Goal: Transaction & Acquisition: Purchase product/service

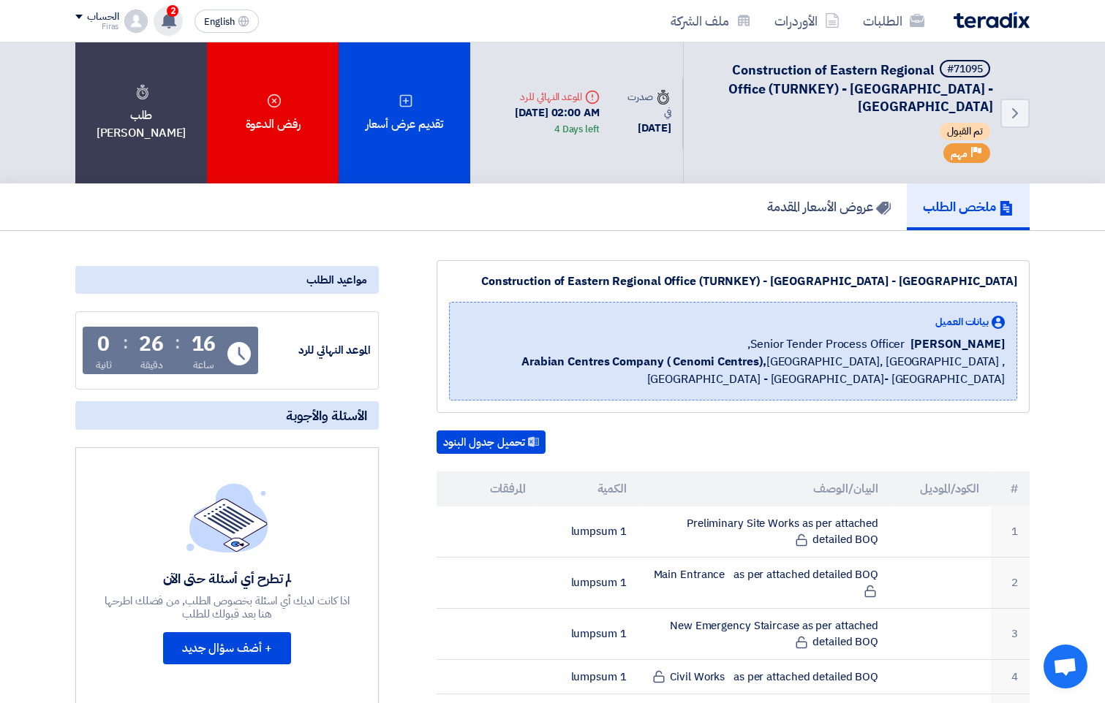
click at [173, 8] on span "2" at bounding box center [173, 11] width 12 height 12
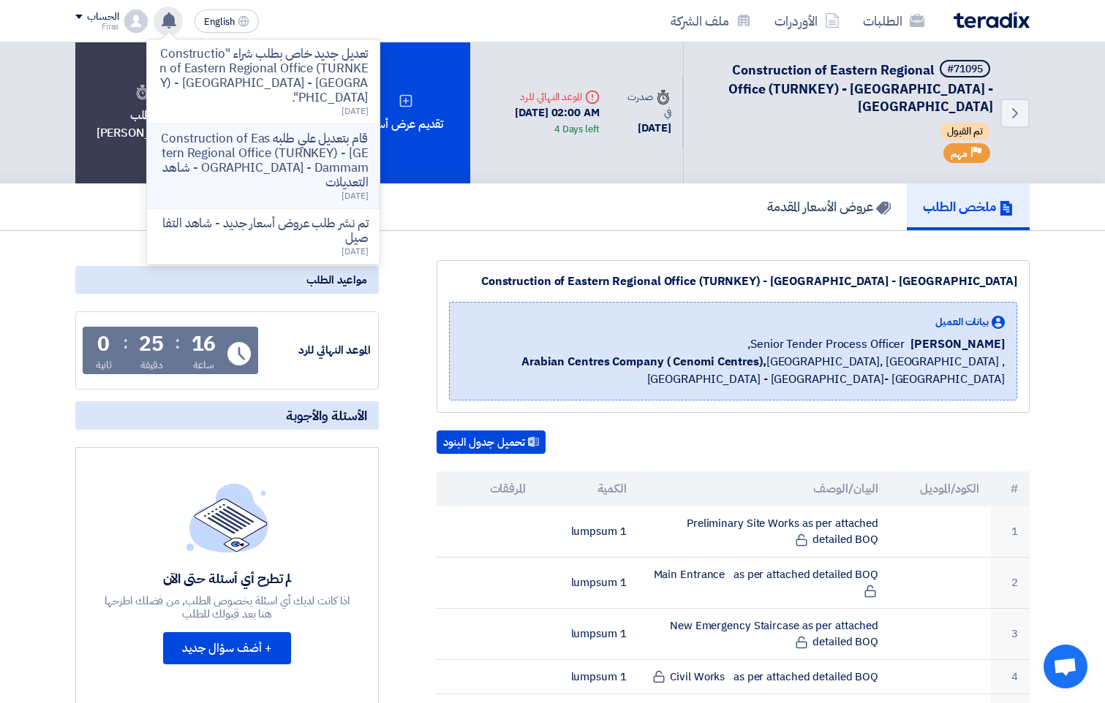
click at [312, 181] on div "قام بتعديل علي طلبه Construction of Eastern Regional Office (TURNKEY) - [GEOGRA…" at bounding box center [263, 166] width 209 height 69
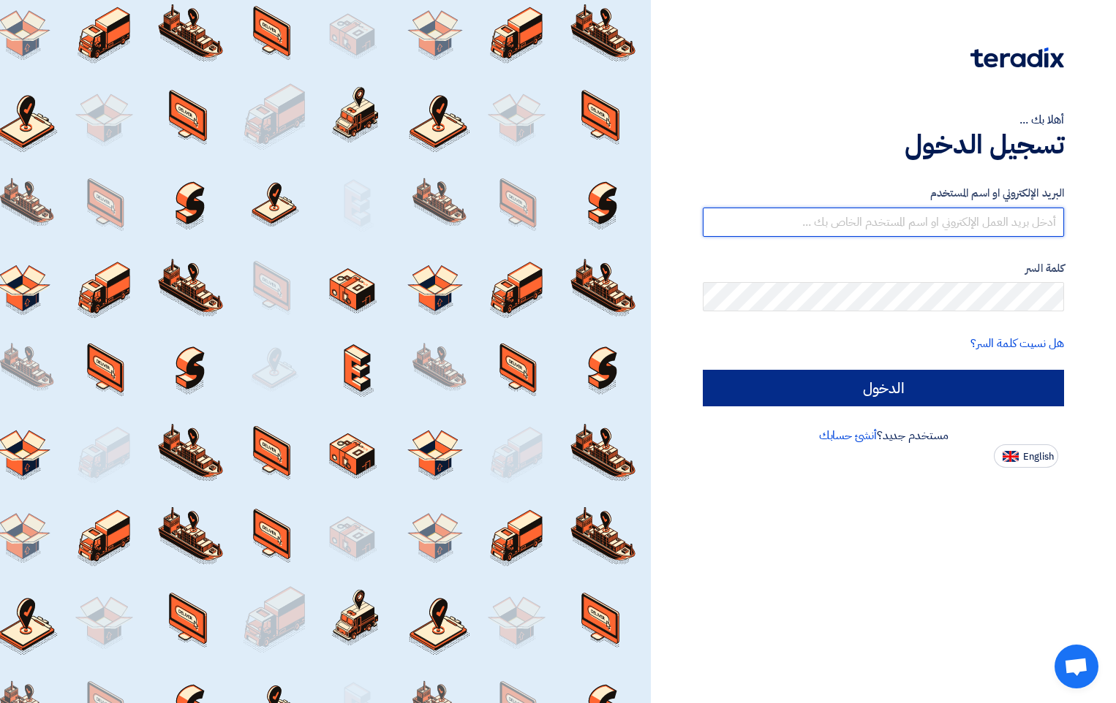
type input "[EMAIL_ADDRESS][DOMAIN_NAME]"
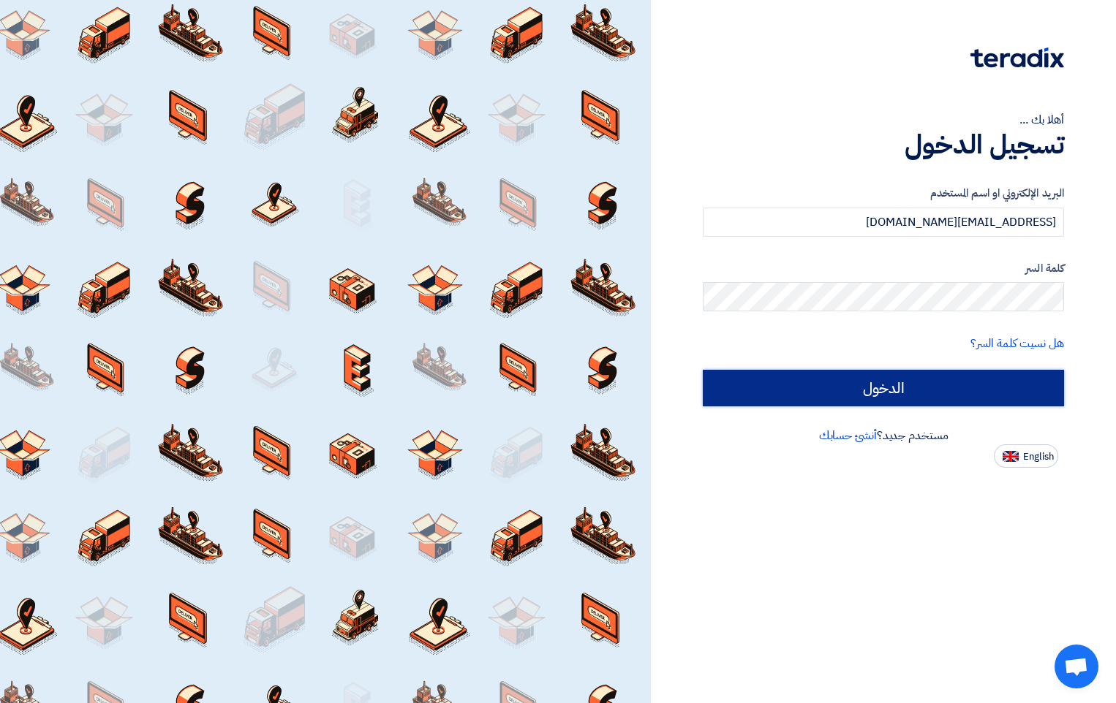
click at [987, 393] on input "الدخول" at bounding box center [883, 388] width 361 height 37
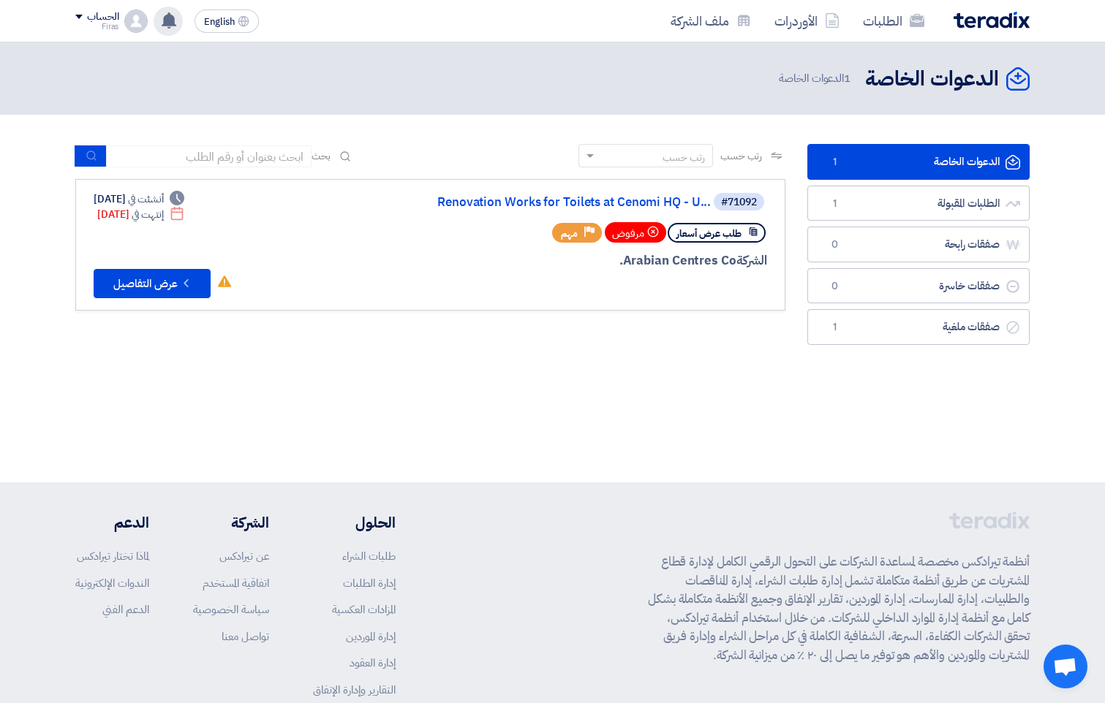
click at [170, 31] on div "تعديل جديد خاص بطلب شراء "Construction of Eastern Regional Office (TURNKEY) - […" at bounding box center [168, 21] width 29 height 29
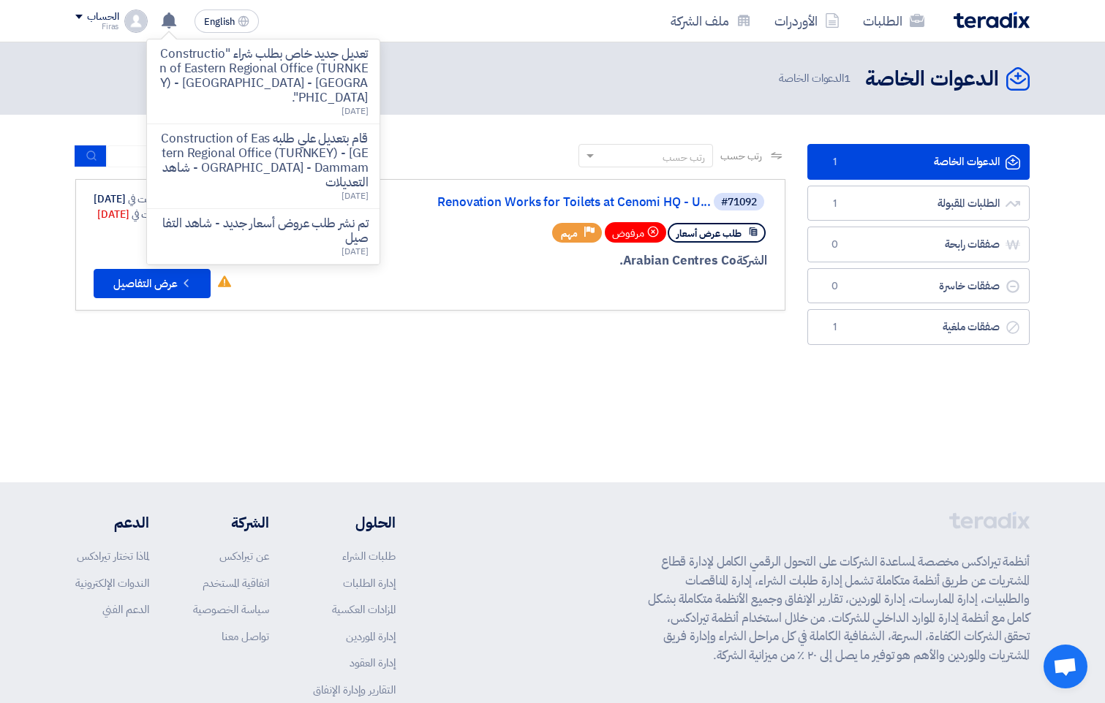
click at [517, 405] on div "الدعوات الخاصة الدعوات الخاصة 1 الدعوات الخاصة" at bounding box center [552, 262] width 1105 height 440
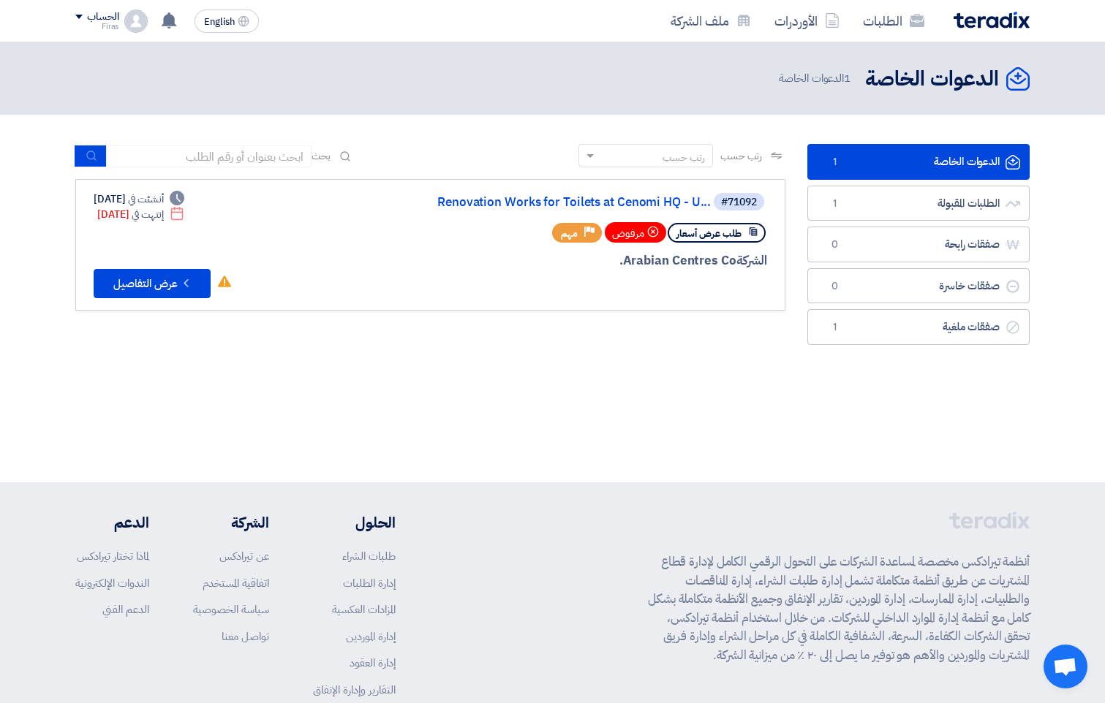
click at [647, 235] on icon at bounding box center [653, 232] width 12 height 12
click at [956, 208] on link "الطلبات المقبولة الطلبات المقبولة 1" at bounding box center [918, 204] width 222 height 36
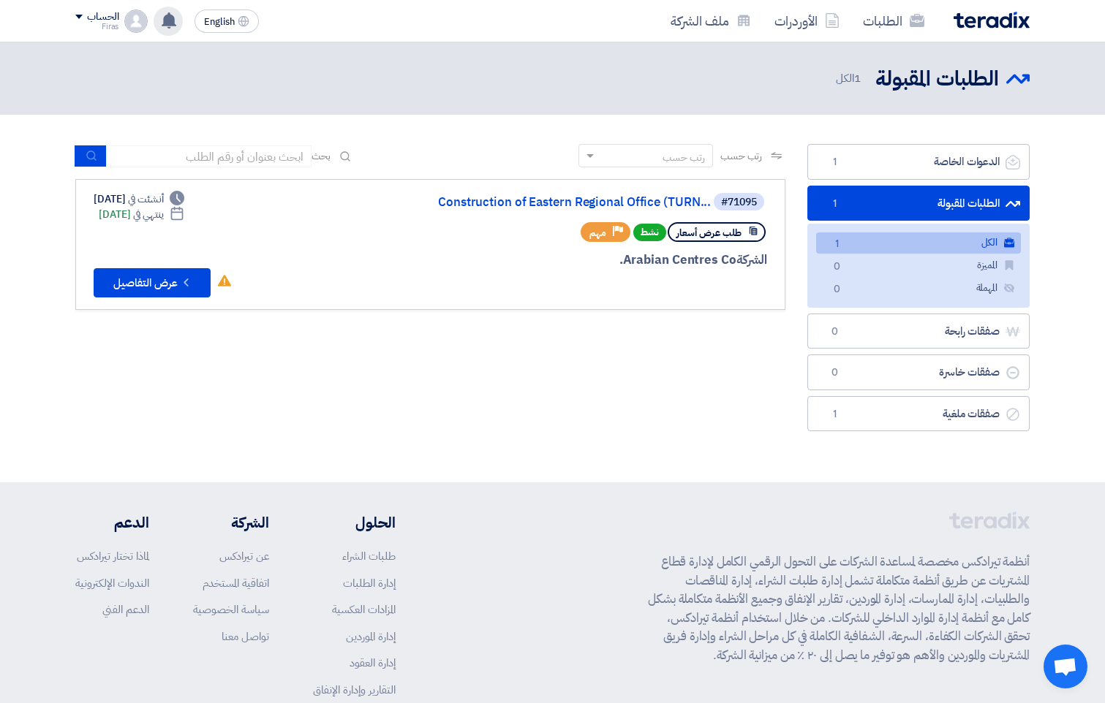
click at [177, 26] on icon at bounding box center [169, 20] width 16 height 16
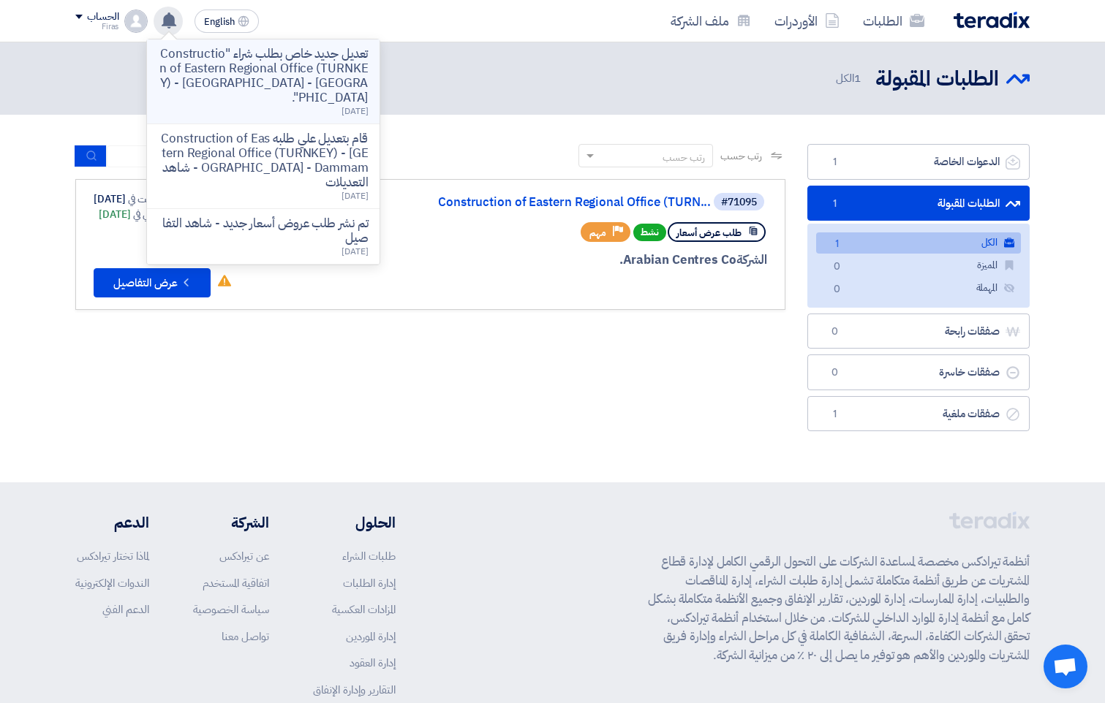
click at [251, 83] on p "تعديل جديد خاص بطلب شراء "Construction of Eastern Regional Office (TURNKEY) - […" at bounding box center [263, 76] width 209 height 59
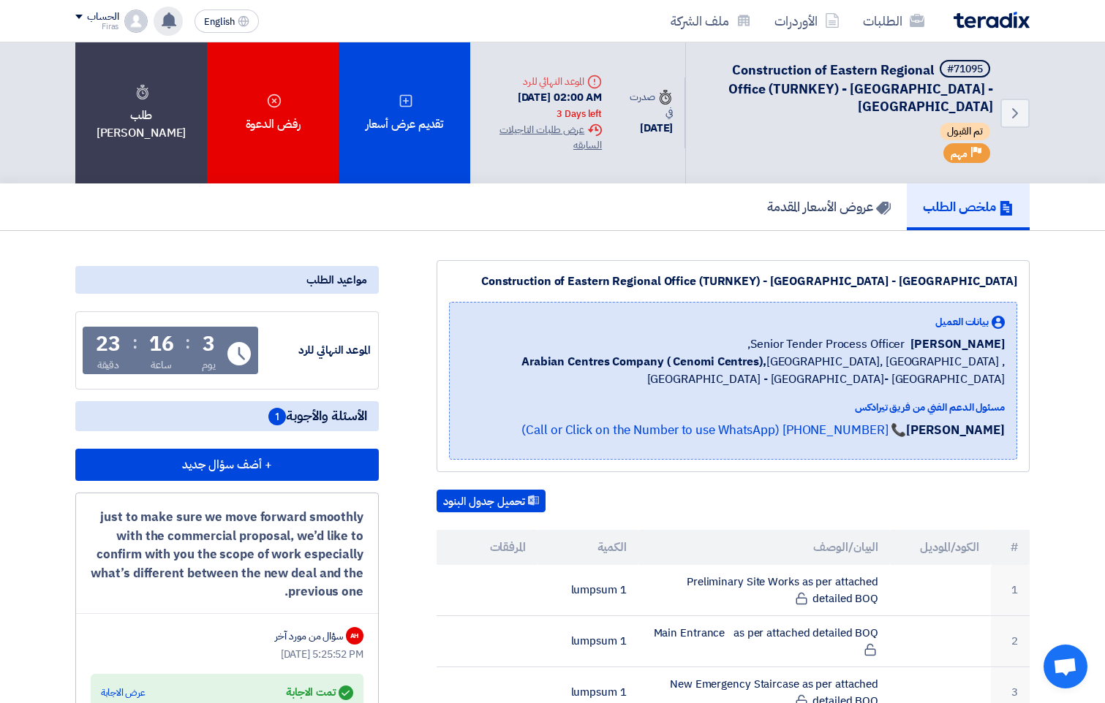
click at [176, 17] on icon at bounding box center [169, 20] width 16 height 16
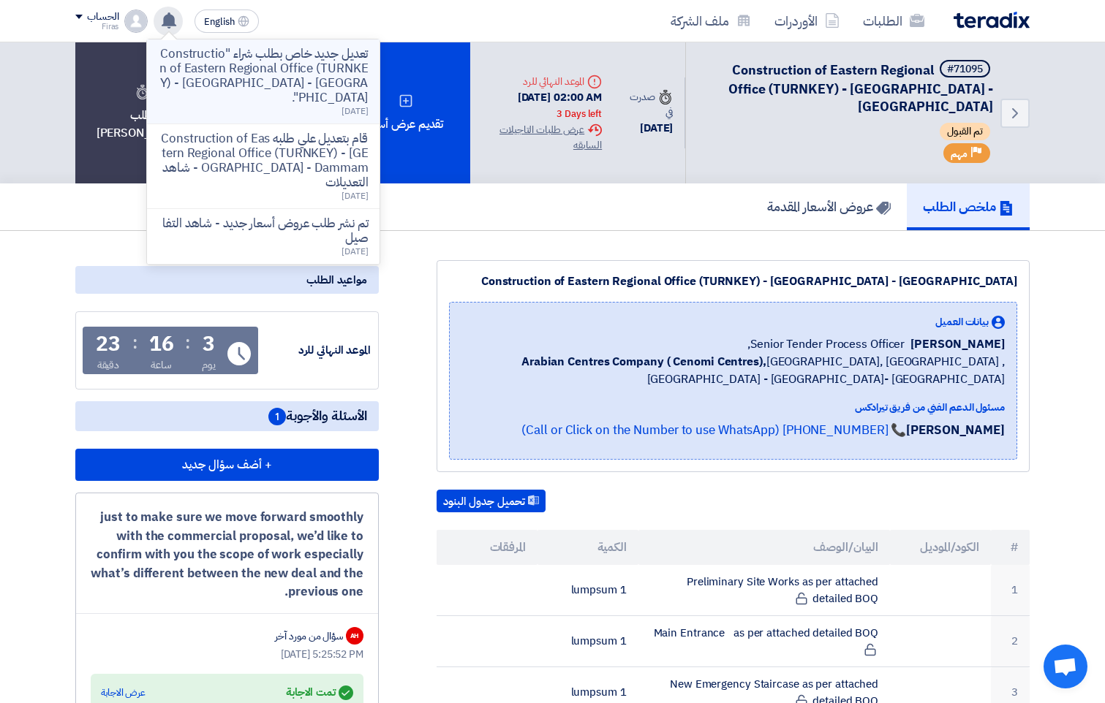
click at [309, 88] on p "تعديل جديد خاص بطلب شراء "Construction of Eastern Regional Office (TURNKEY) - […" at bounding box center [263, 76] width 209 height 59
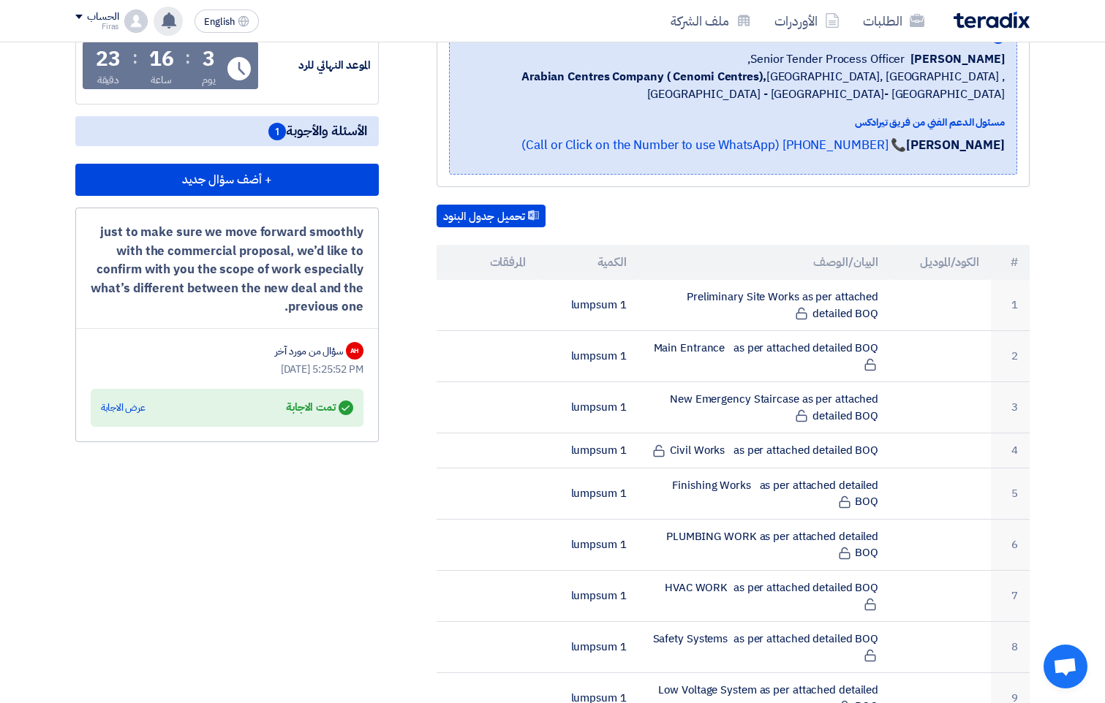
scroll to position [216, 0]
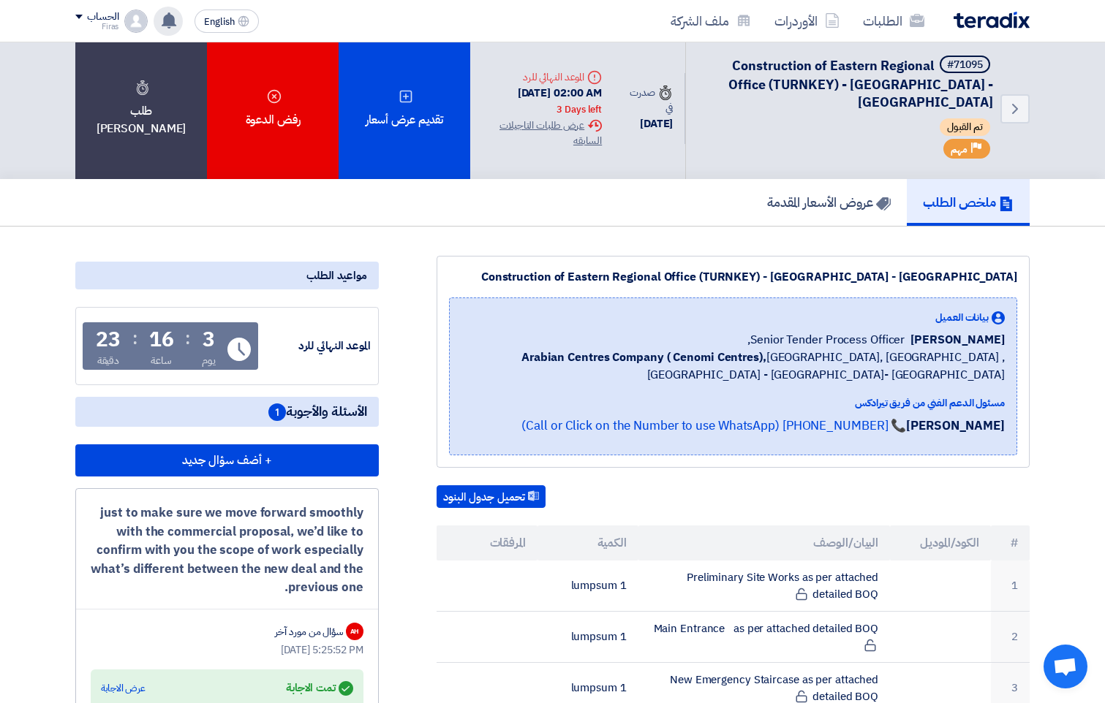
scroll to position [0, 0]
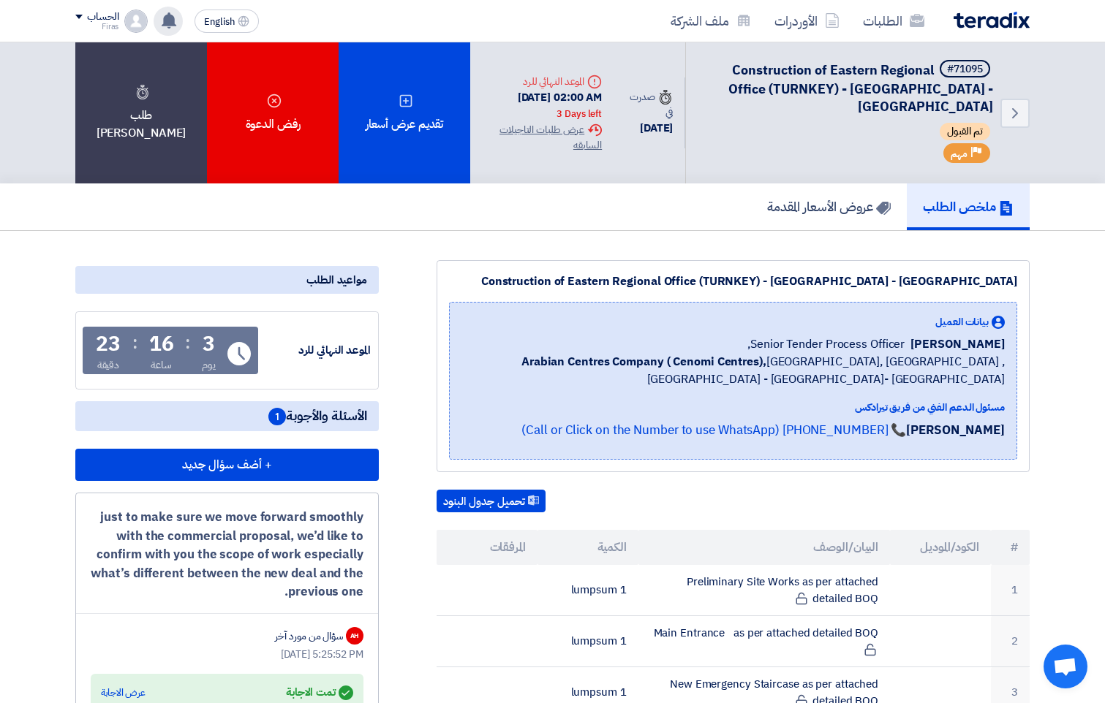
click at [167, 18] on use at bounding box center [169, 20] width 15 height 16
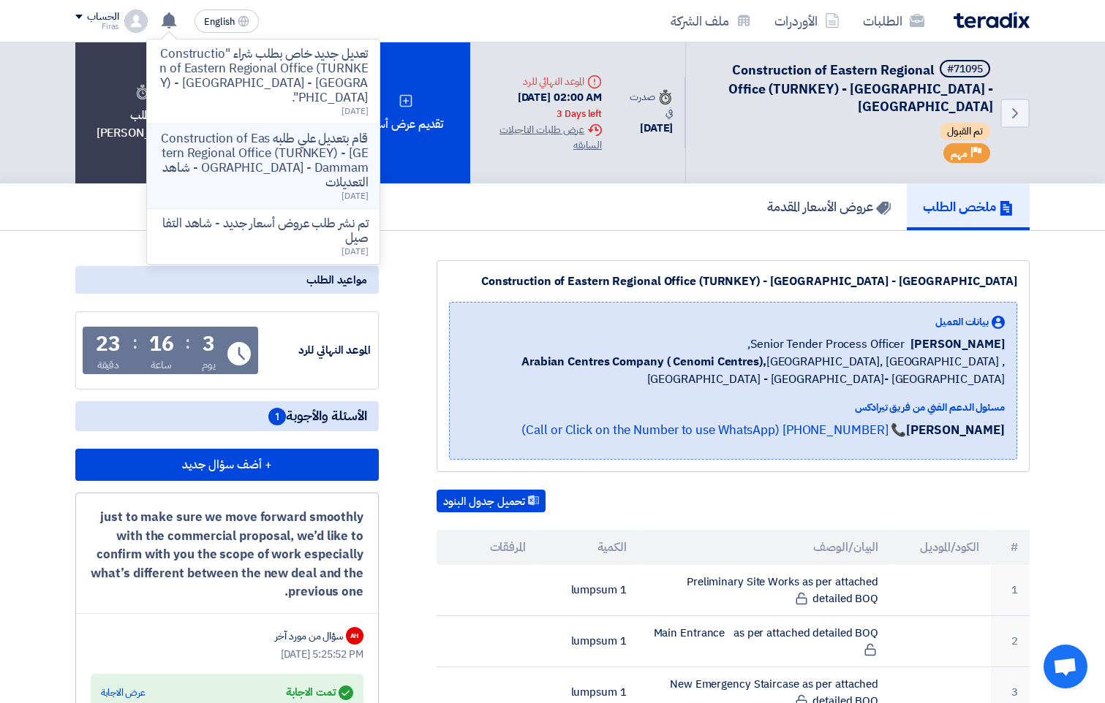
click at [261, 124] on li "قام بتعديل علي طلبه Construction of Eastern Regional Office (TURNKEY) - [GEOGRA…" at bounding box center [263, 166] width 233 height 85
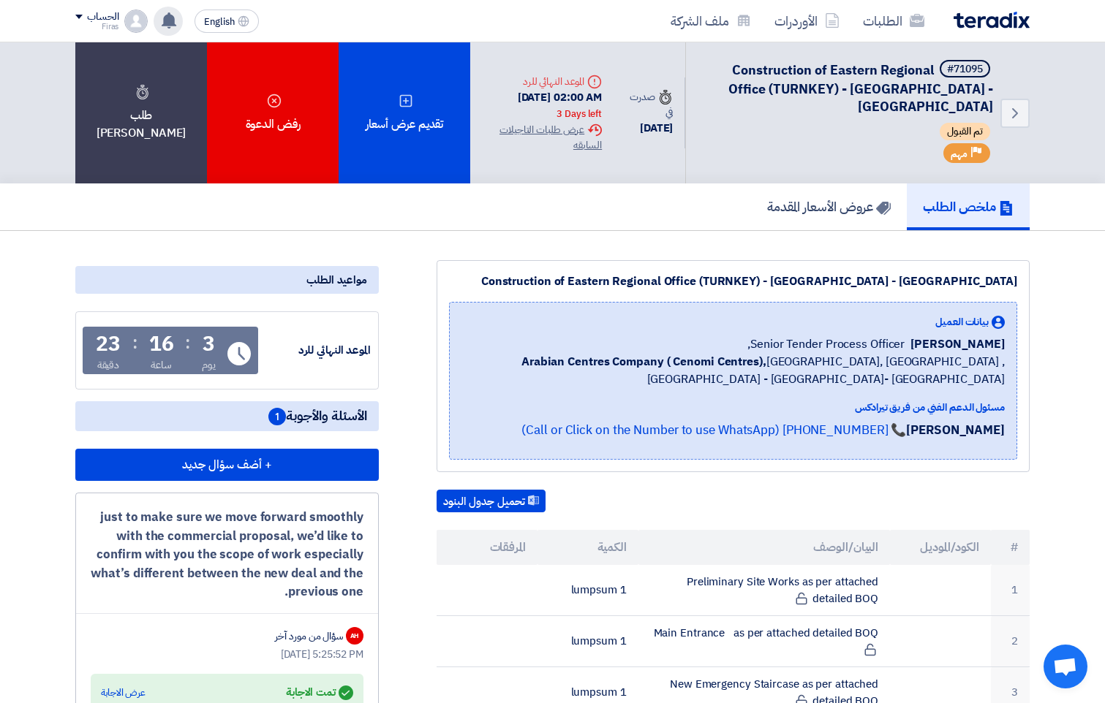
drag, startPoint x: 261, startPoint y: 111, endPoint x: 178, endPoint y: 21, distance: 122.1
click at [181, 22] on app-header-notification-menu "تعديل جديد خاص بطلب شراء "Construction of Eastern Regional Office (TURNKEY) - […" at bounding box center [168, 21] width 41 height 29
click at [176, 21] on icon at bounding box center [169, 20] width 16 height 16
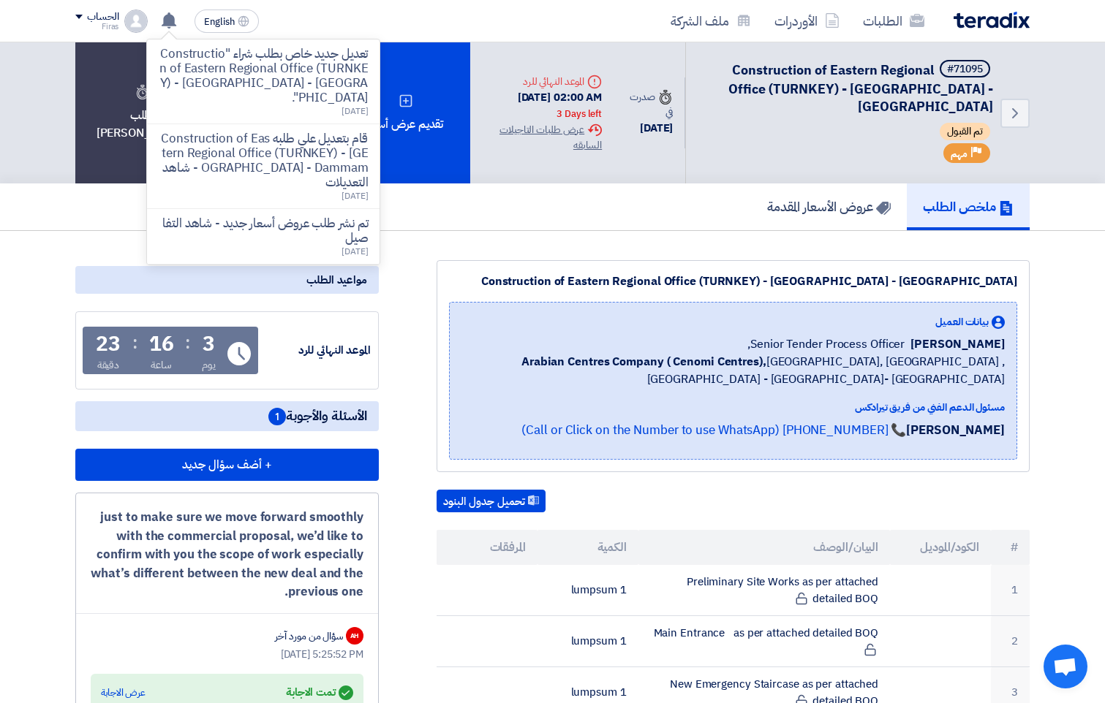
click at [246, 163] on p "قام بتعديل علي طلبه Construction of Eastern Regional Office (TURNKEY) - [GEOGRA…" at bounding box center [263, 161] width 209 height 59
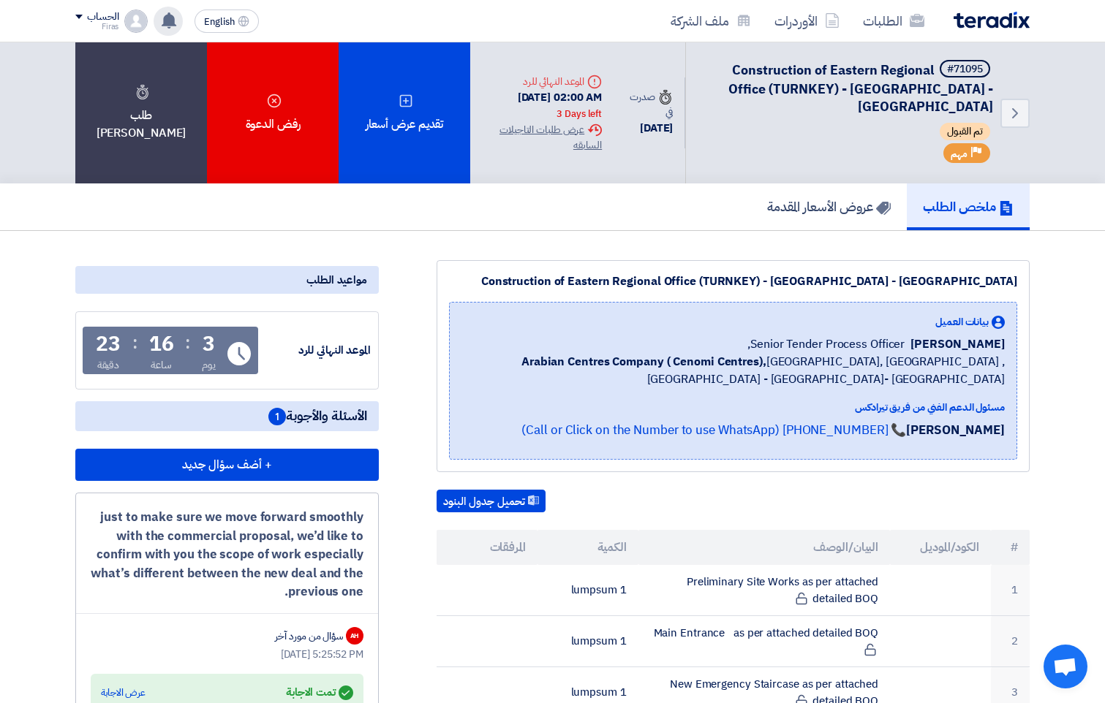
click at [178, 20] on div "تعديل جديد خاص بطلب شراء "Construction of Eastern Regional Office (TURNKEY) - […" at bounding box center [168, 21] width 29 height 29
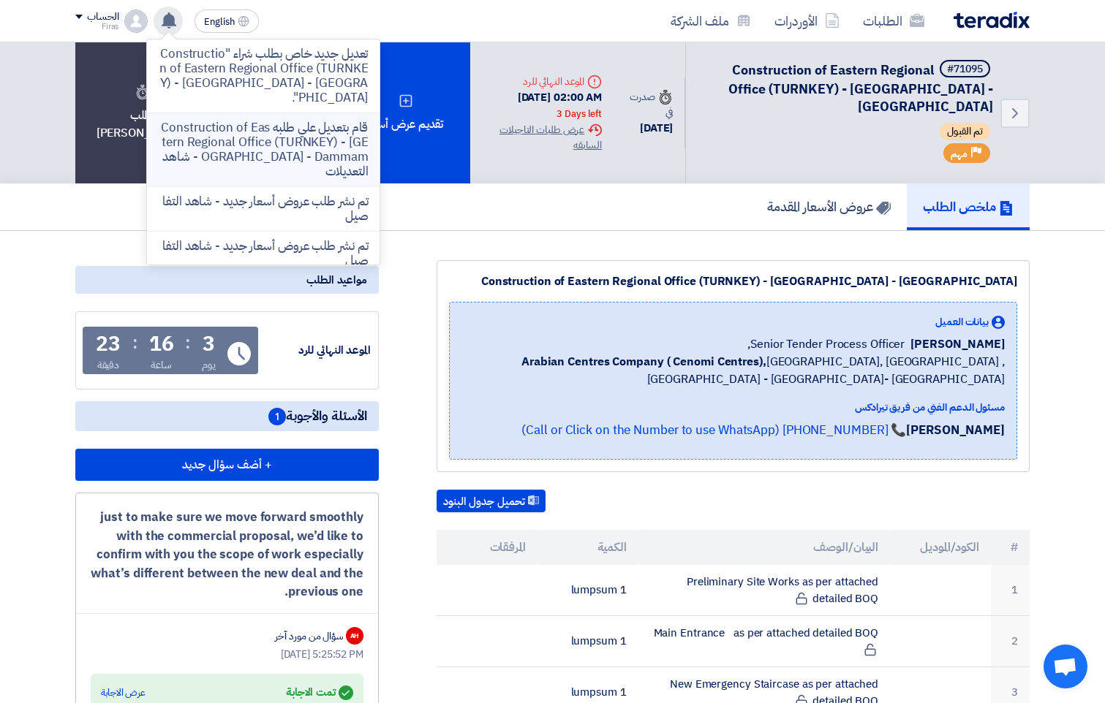
click at [268, 146] on p "قام بتعديل علي طلبه Construction of Eastern Regional Office (TURNKEY) - [GEOGRA…" at bounding box center [263, 150] width 209 height 59
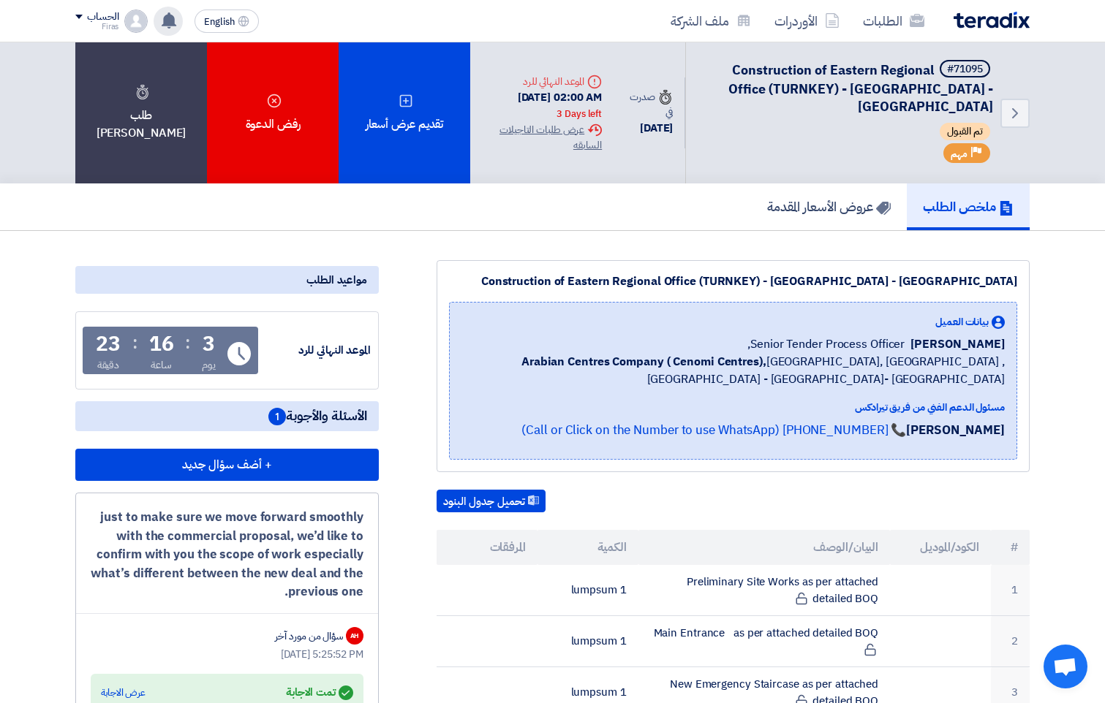
click at [172, 23] on use at bounding box center [169, 20] width 15 height 16
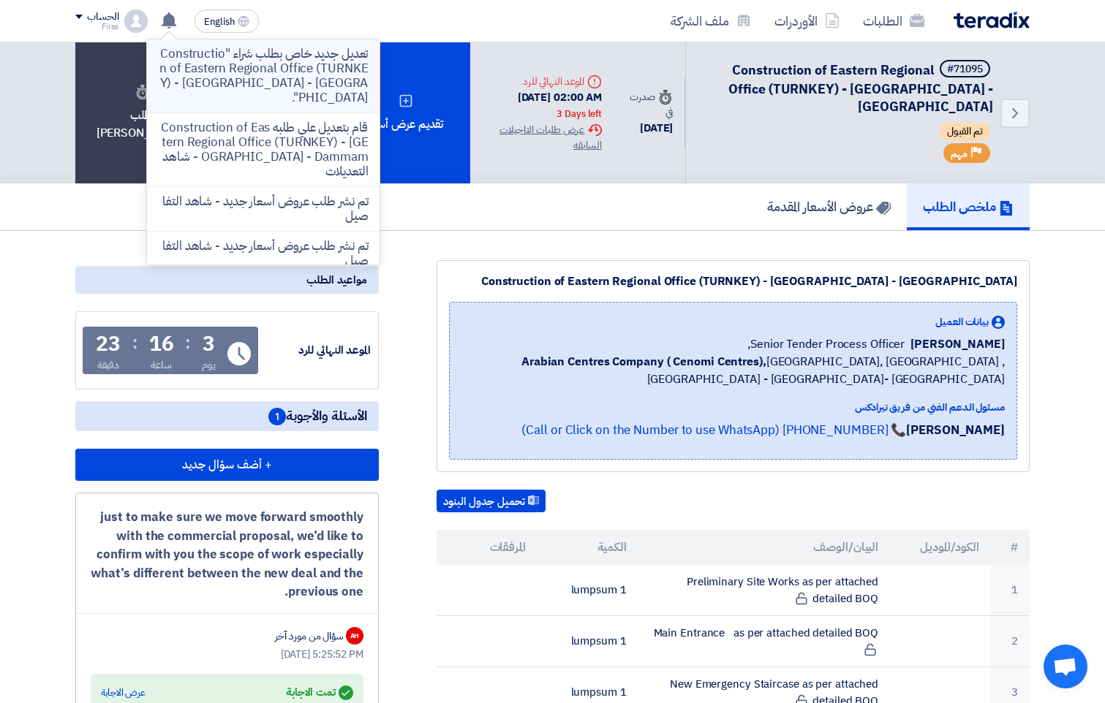
click at [264, 80] on p "تعديل جديد خاص بطلب شراء "Construction of Eastern Regional Office (TURNKEY) - […" at bounding box center [263, 76] width 209 height 59
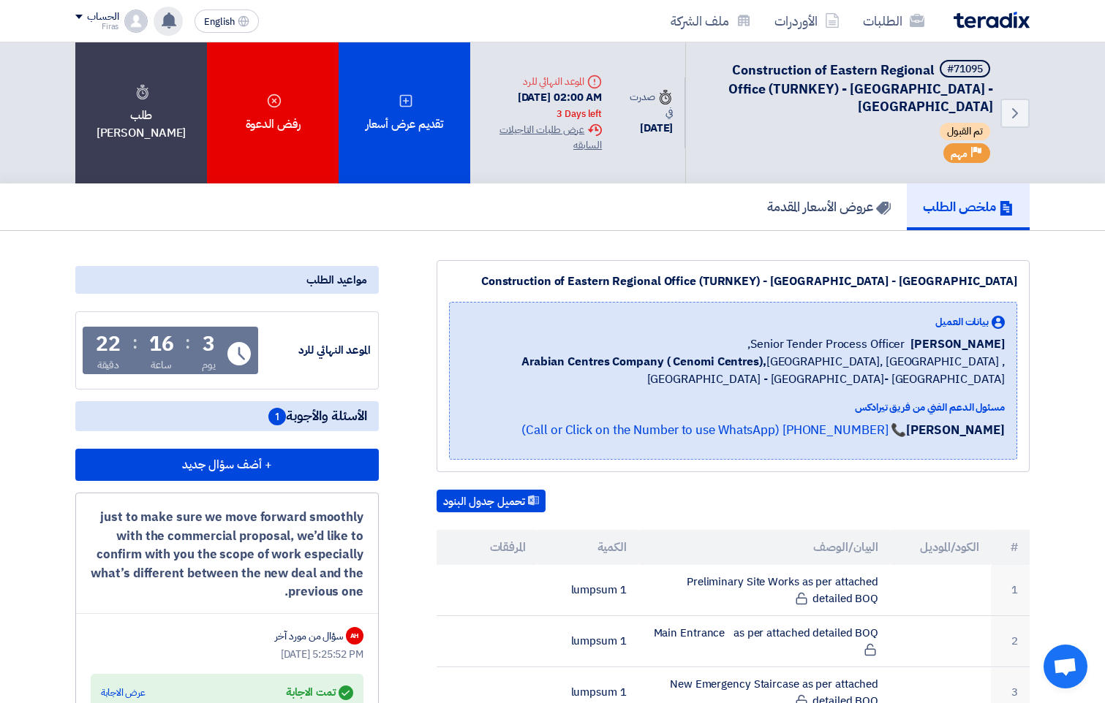
click at [168, 23] on use at bounding box center [169, 20] width 15 height 16
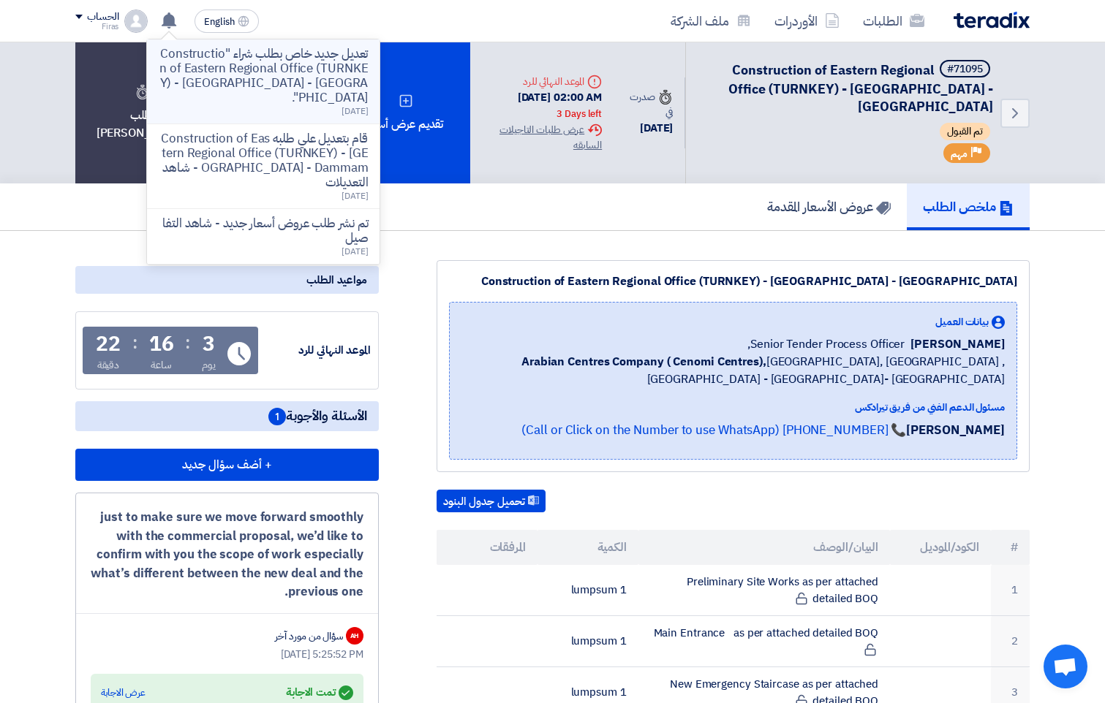
click at [325, 85] on p "تعديل جديد خاص بطلب شراء "Construction of Eastern Regional Office (TURNKEY) - […" at bounding box center [263, 76] width 209 height 59
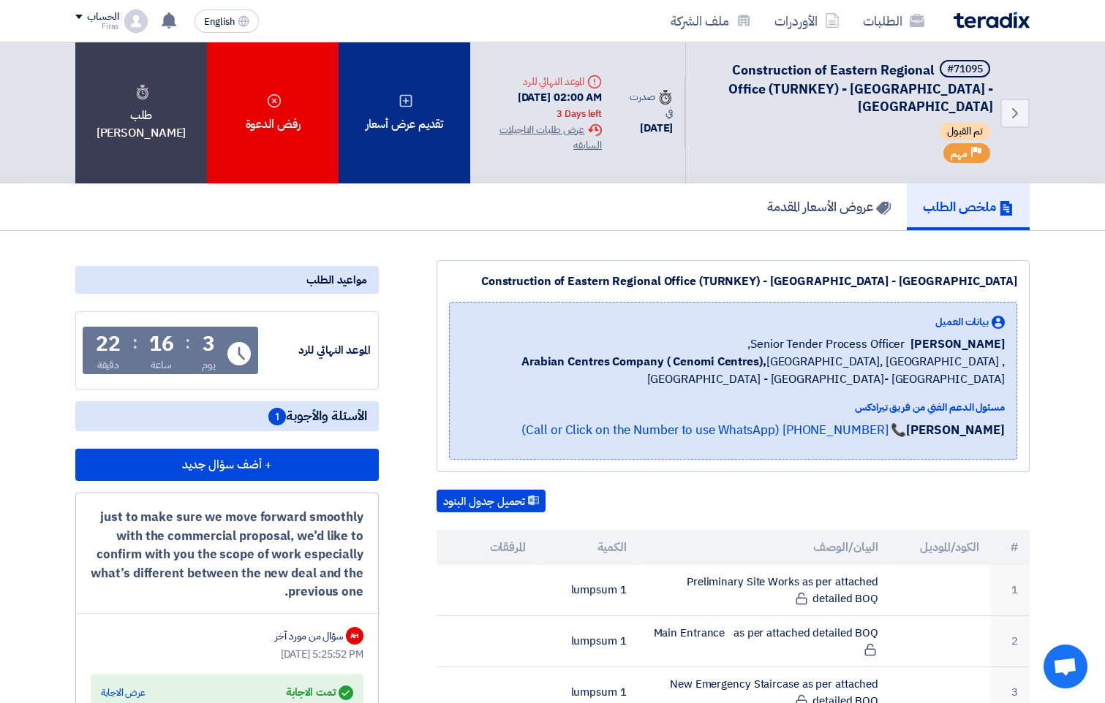
click at [413, 123] on div "تقديم عرض أسعار" at bounding box center [405, 112] width 132 height 141
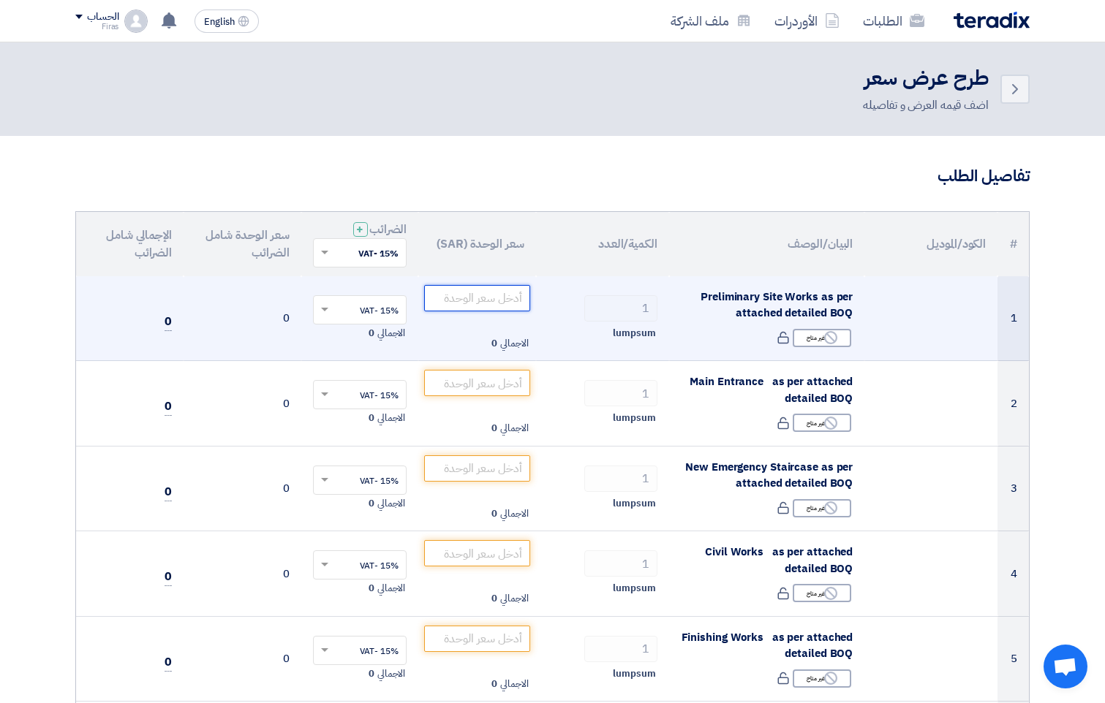
click at [502, 297] on input "number" at bounding box center [477, 298] width 106 height 26
drag, startPoint x: 502, startPoint y: 297, endPoint x: 482, endPoint y: 296, distance: 20.5
click at [482, 296] on input "number" at bounding box center [477, 298] width 106 height 26
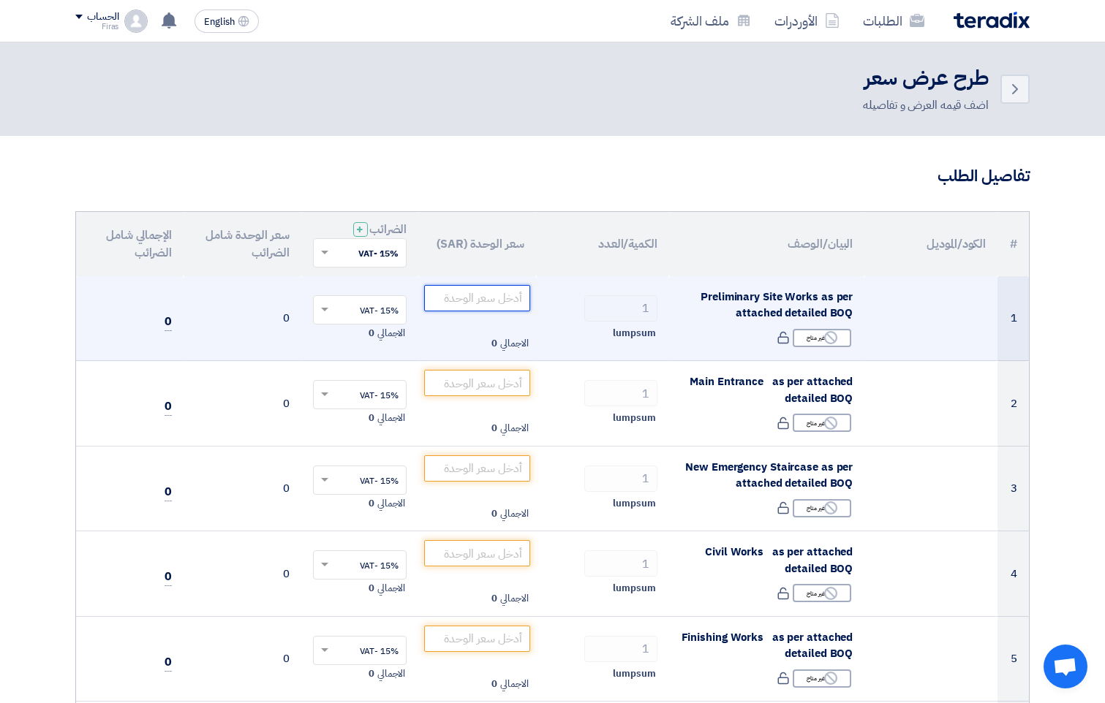
click at [515, 296] on input "number" at bounding box center [477, 298] width 106 height 26
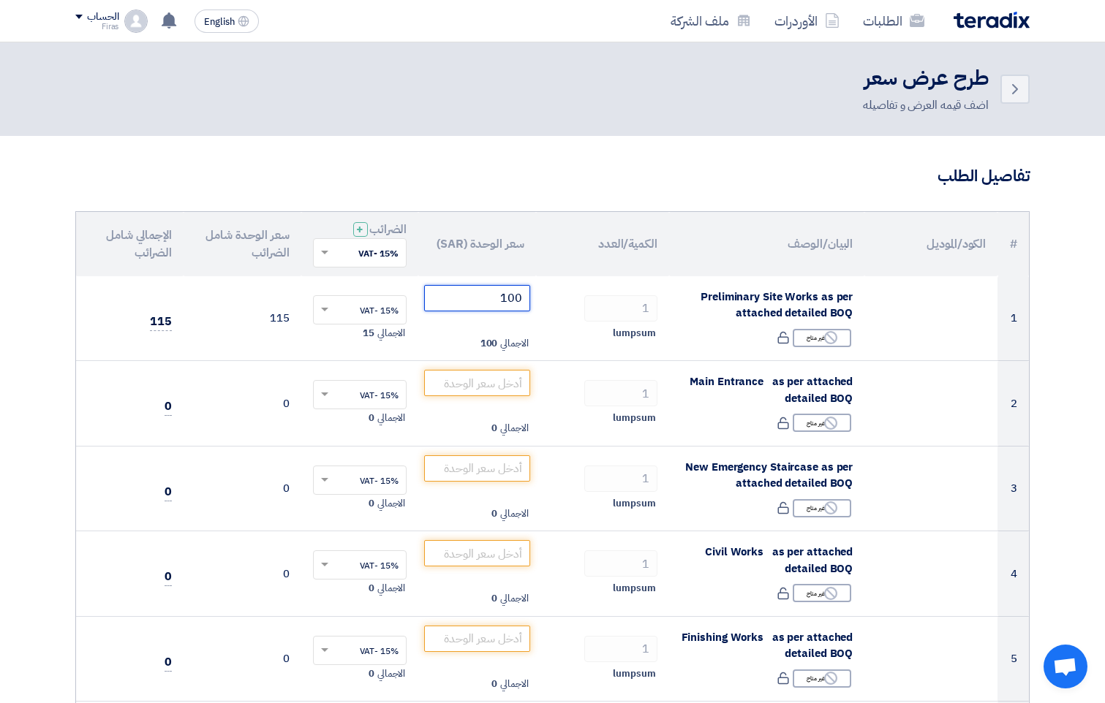
type input "100"
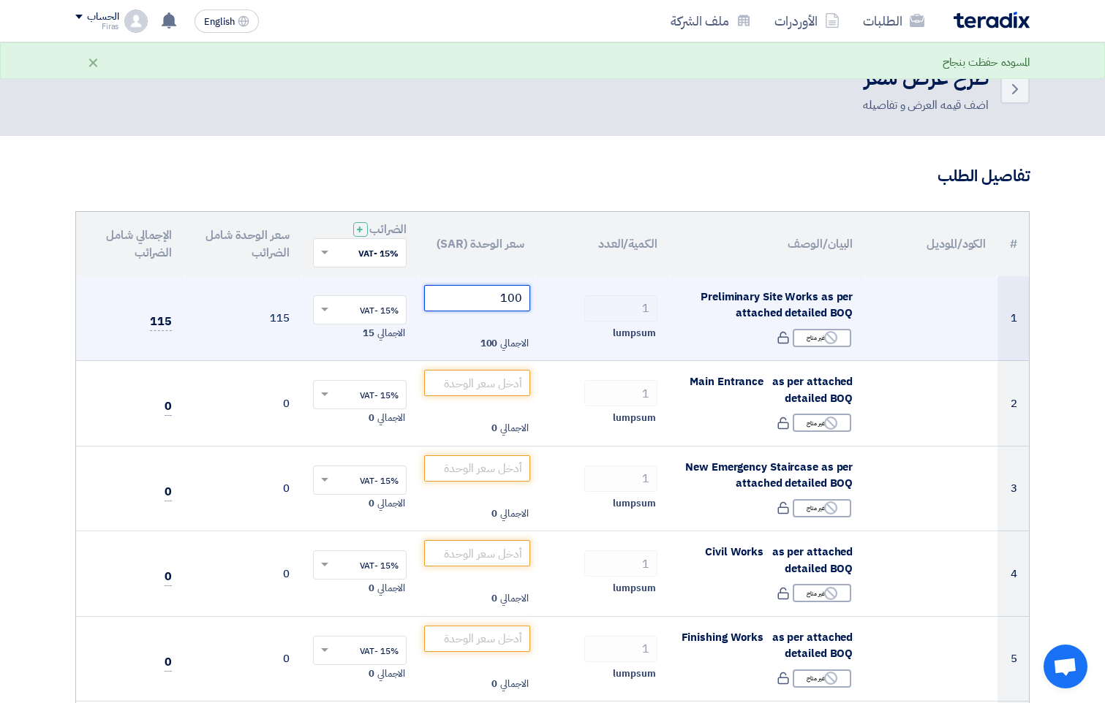
drag, startPoint x: 496, startPoint y: 302, endPoint x: 552, endPoint y: 297, distance: 56.5
click at [552, 297] on tr "1 Preliminary Site Works as per attached detailed BOQ Reject غير متاح 1 100 ×" at bounding box center [552, 318] width 953 height 85
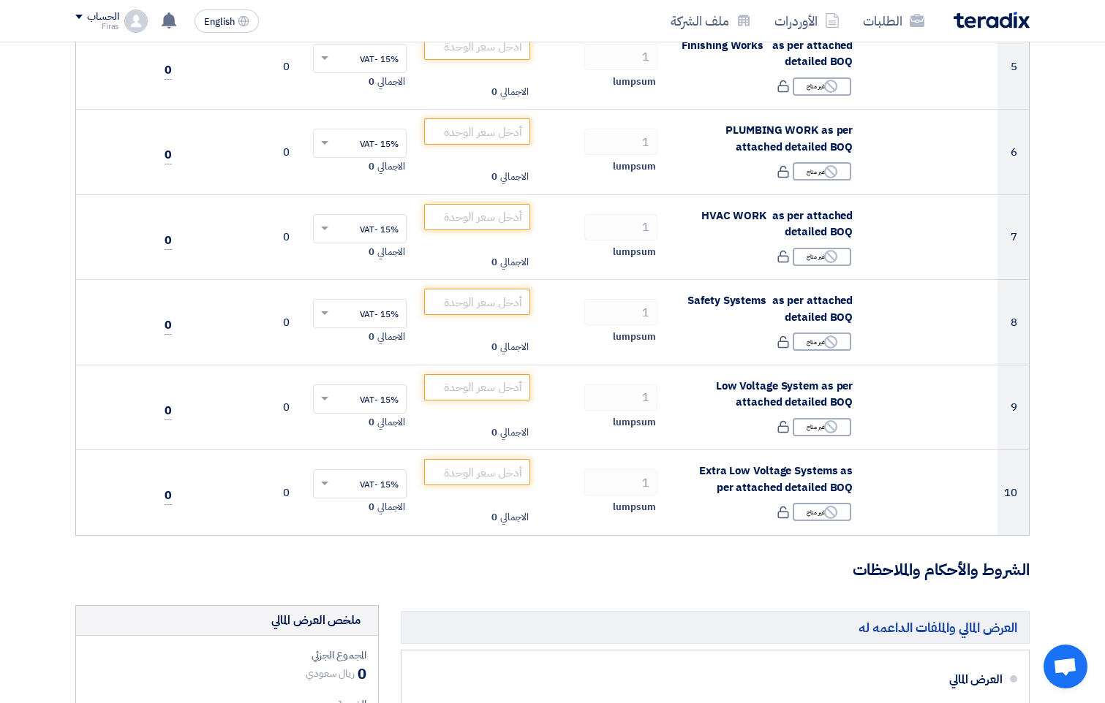
scroll to position [852, 0]
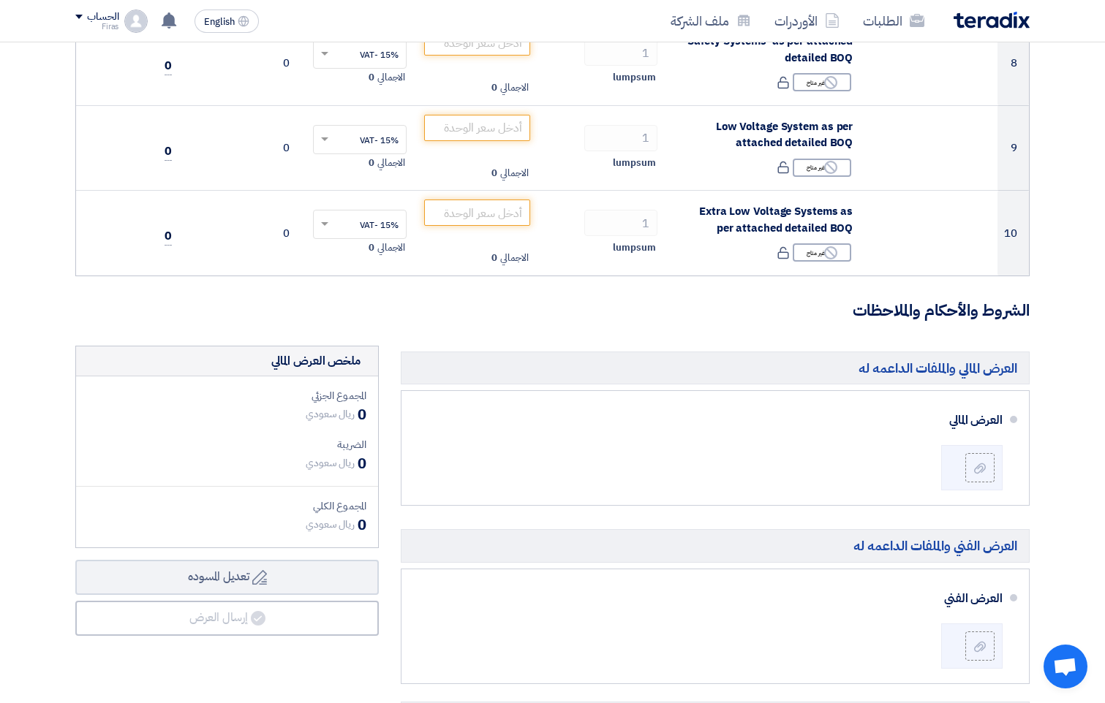
drag, startPoint x: 1107, startPoint y: 196, endPoint x: 1058, endPoint y: 379, distance: 189.3
click at [1058, 379] on section "تفاصيل الطلب # الكود/الموديل البيان/الوصف الكمية/العدد سعر الوحدة (SAR) الضرائب…" at bounding box center [552, 228] width 1105 height 1888
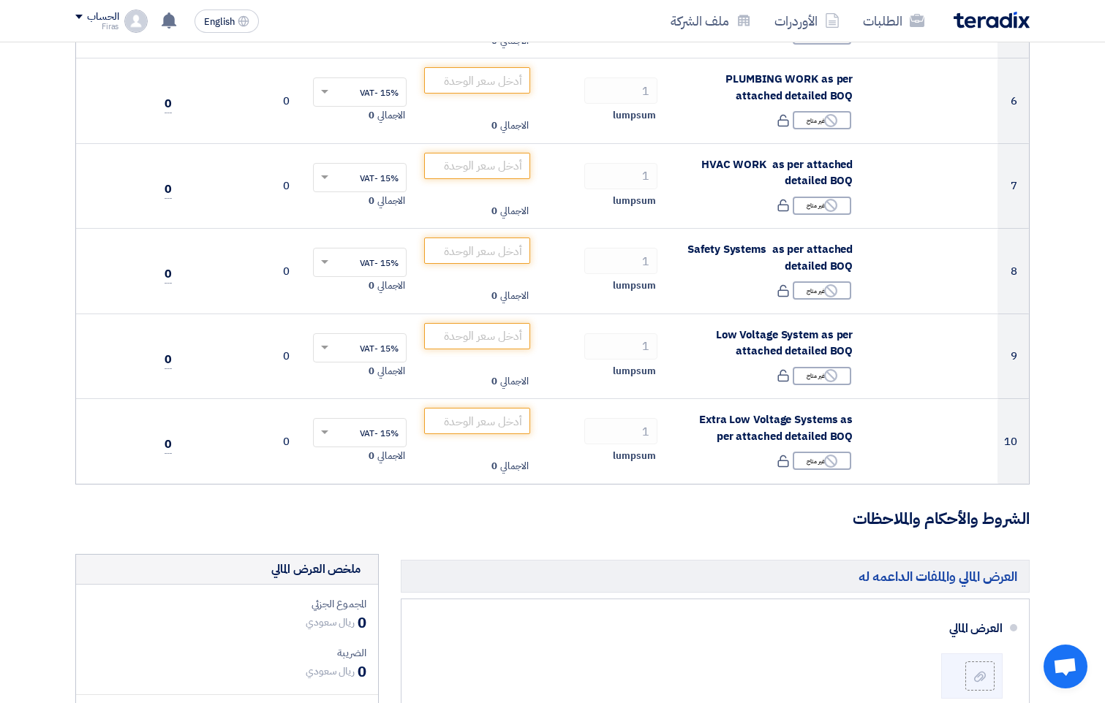
drag, startPoint x: 1095, startPoint y: 361, endPoint x: 1109, endPoint y: 358, distance: 14.2
click at [1099, 359] on section "تفاصيل الطلب # الكود/الموديل البيان/الوصف الكمية/العدد سعر الوحدة (SAR) الضرائب…" at bounding box center [552, 436] width 1105 height 1888
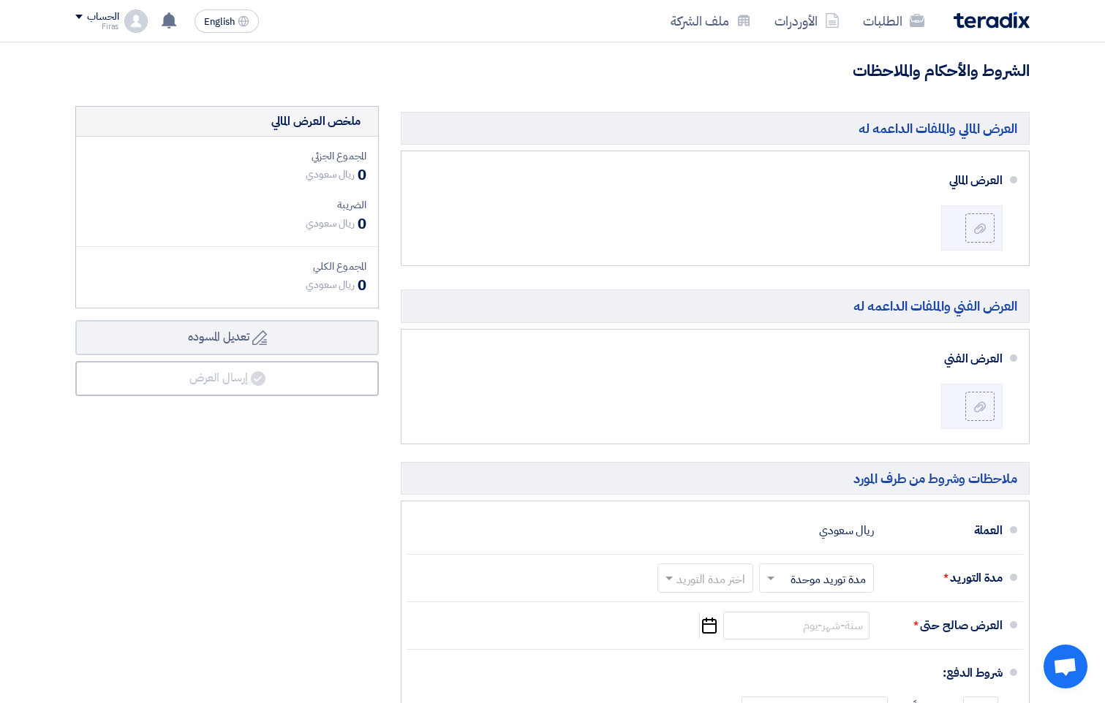
scroll to position [1094, 0]
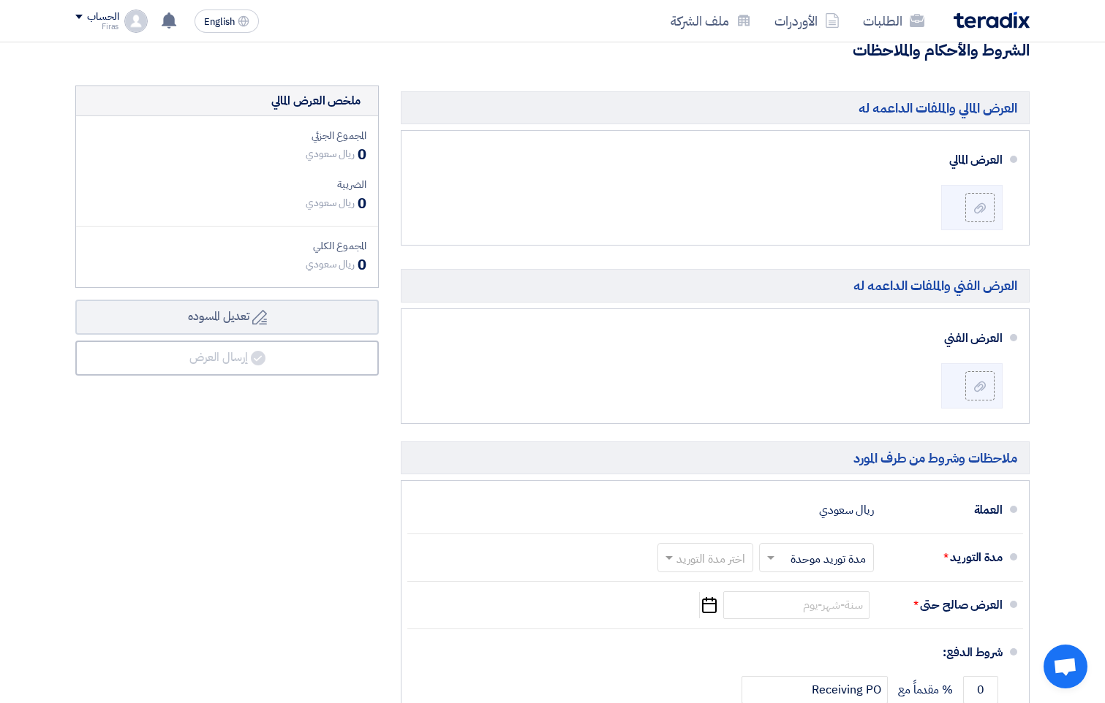
drag, startPoint x: 1106, startPoint y: 381, endPoint x: 1087, endPoint y: 371, distance: 21.9
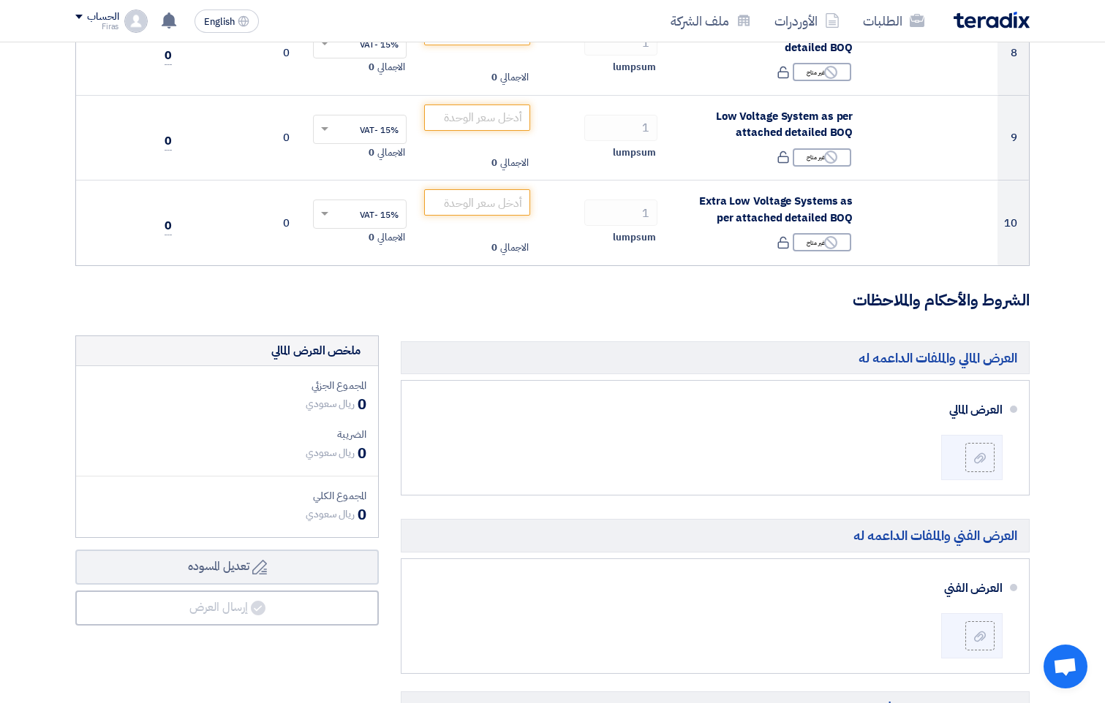
scroll to position [859, 0]
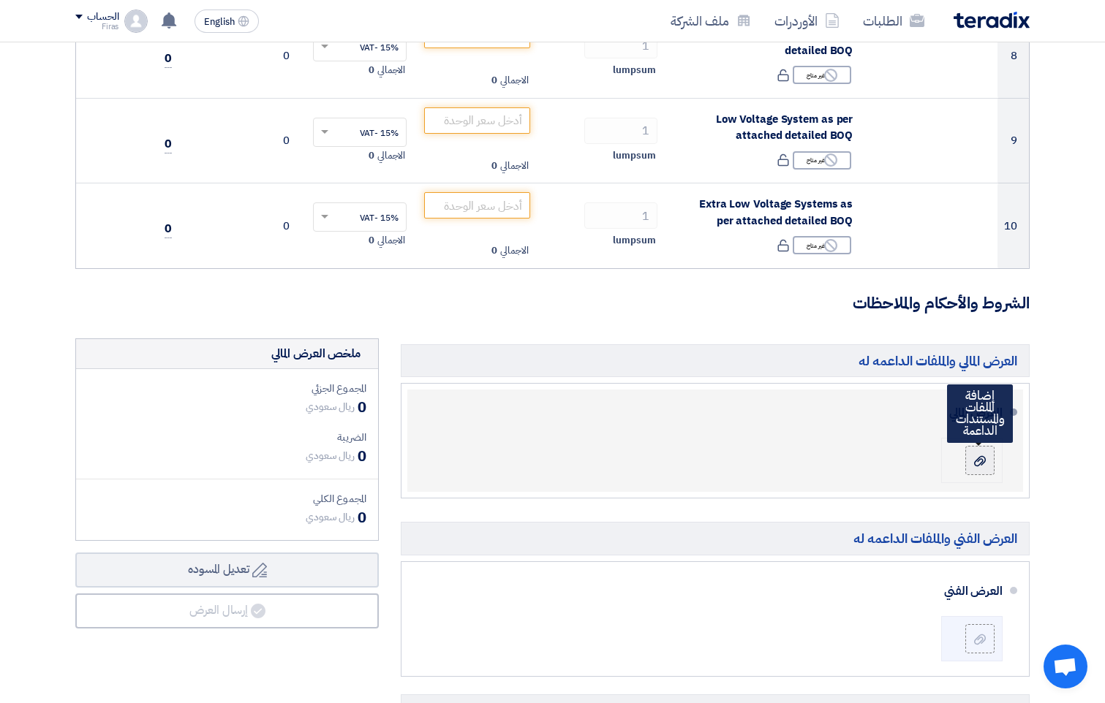
click at [984, 468] on div at bounding box center [980, 460] width 18 height 15
click at [0, 0] on input "file" at bounding box center [0, 0] width 0 height 0
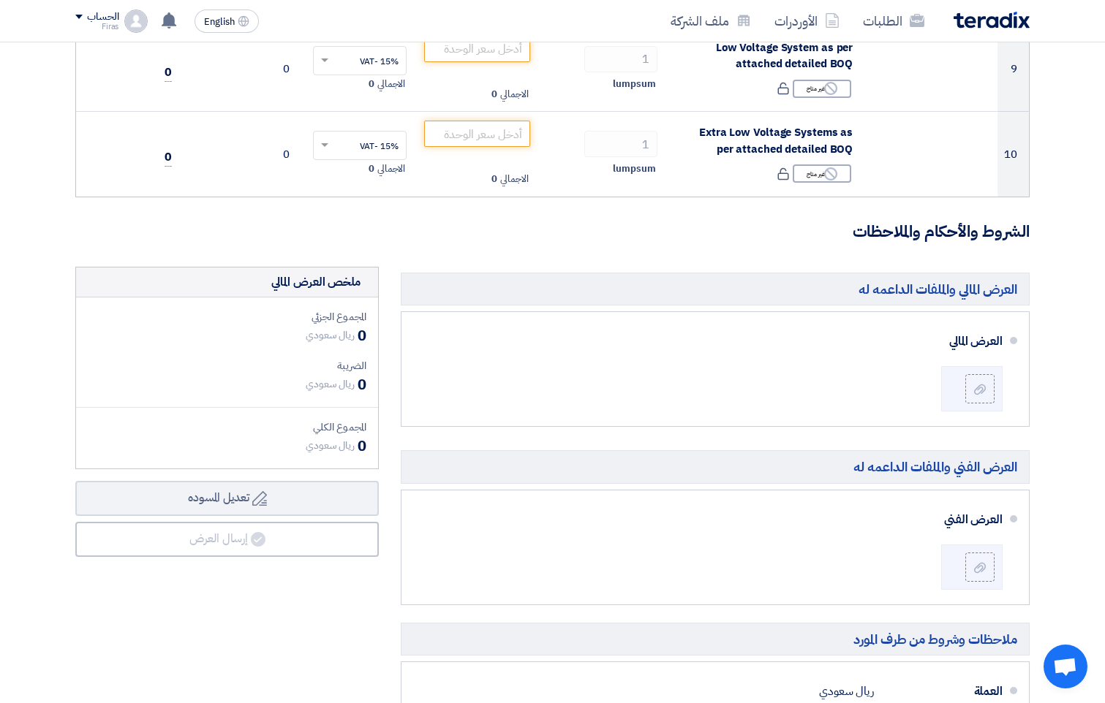
scroll to position [934, 0]
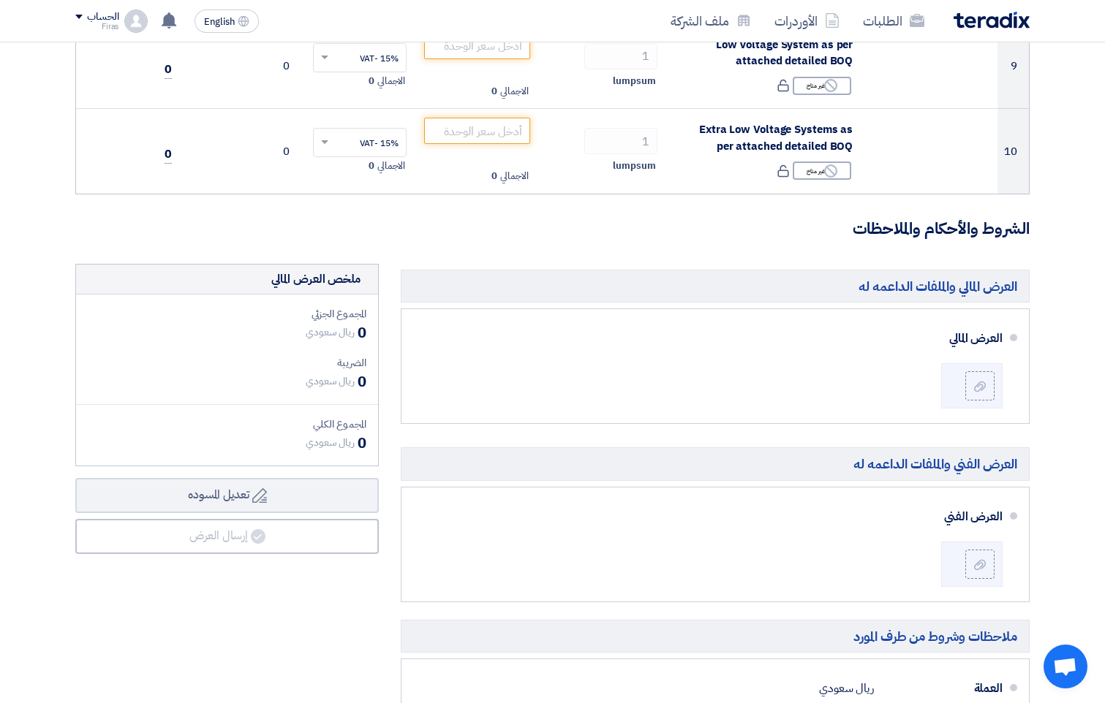
drag, startPoint x: 1109, startPoint y: 382, endPoint x: 1089, endPoint y: 378, distance: 20.8
click at [1089, 378] on section "تفاصيل الطلب # الكود/الموديل البيان/الوصف الكمية/العدد سعر الوحدة (SAR) الضرائب…" at bounding box center [552, 146] width 1105 height 1888
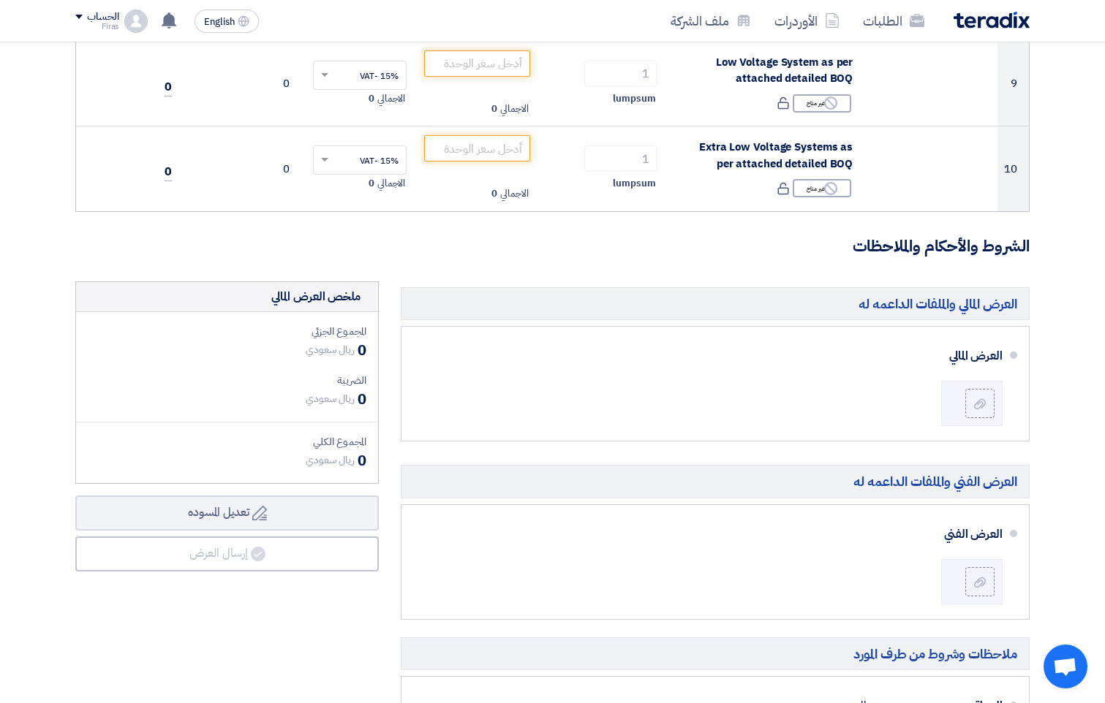
scroll to position [935, 0]
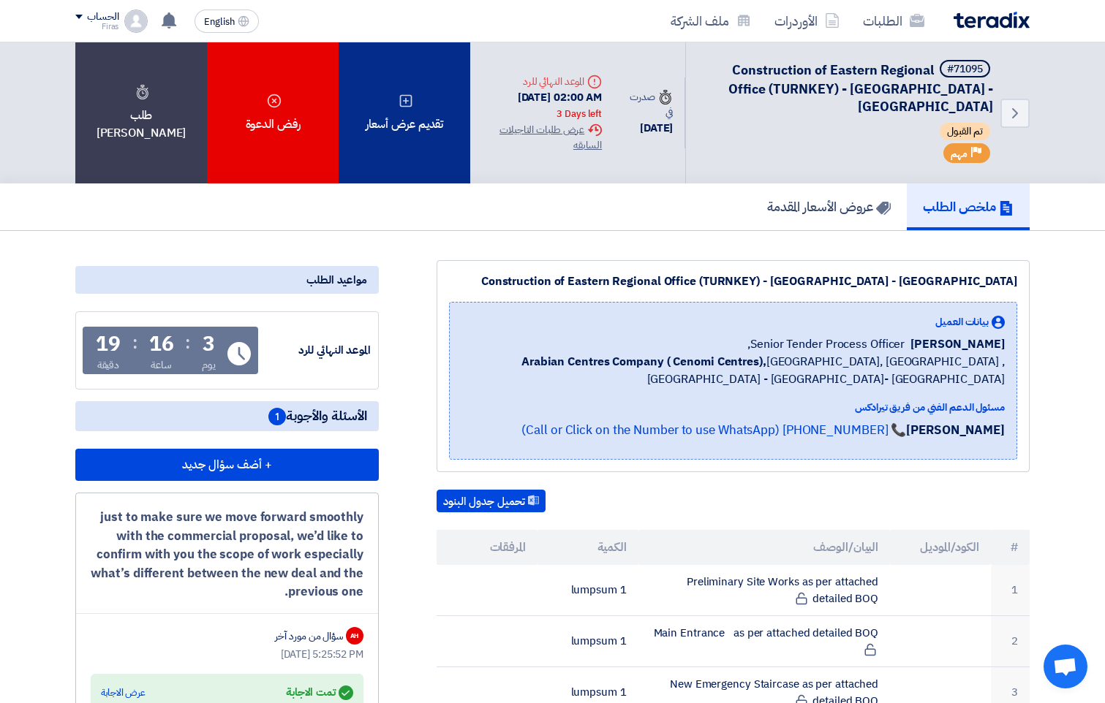
click at [364, 146] on div "تقديم عرض أسعار" at bounding box center [405, 112] width 132 height 141
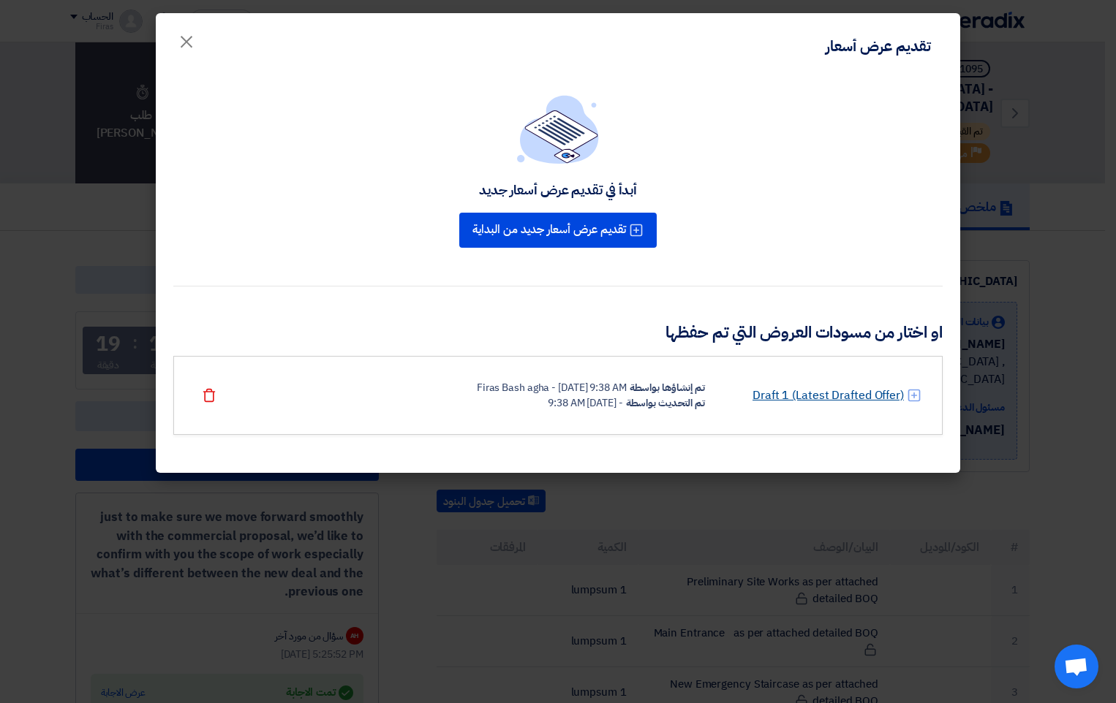
click at [792, 399] on link "Draft 1 (Latest Drafted Offer)" at bounding box center [827, 396] width 151 height 18
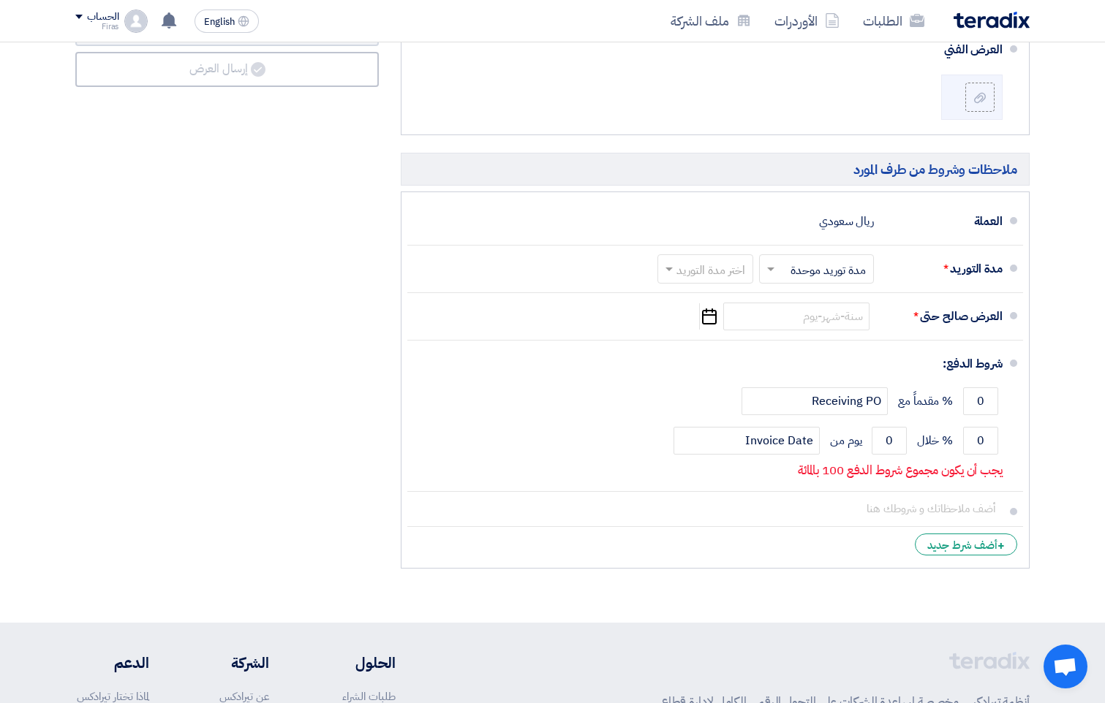
scroll to position [1391, 0]
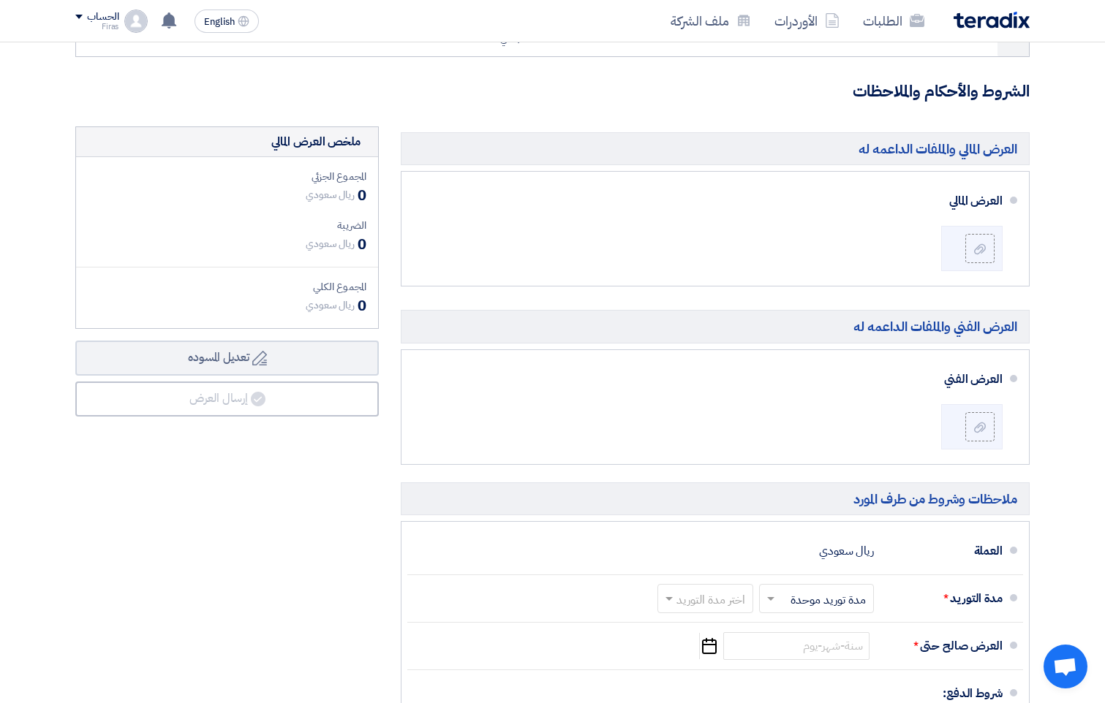
drag, startPoint x: 1110, startPoint y: 525, endPoint x: 1082, endPoint y: 412, distance: 116.2
click at [1082, 412] on section "تفاصيل الطلب # الكود/الموديل البيان/الوصف الكمية/العدد سعر الوحدة (SAR) الضرائب…" at bounding box center [552, 9] width 1105 height 1888
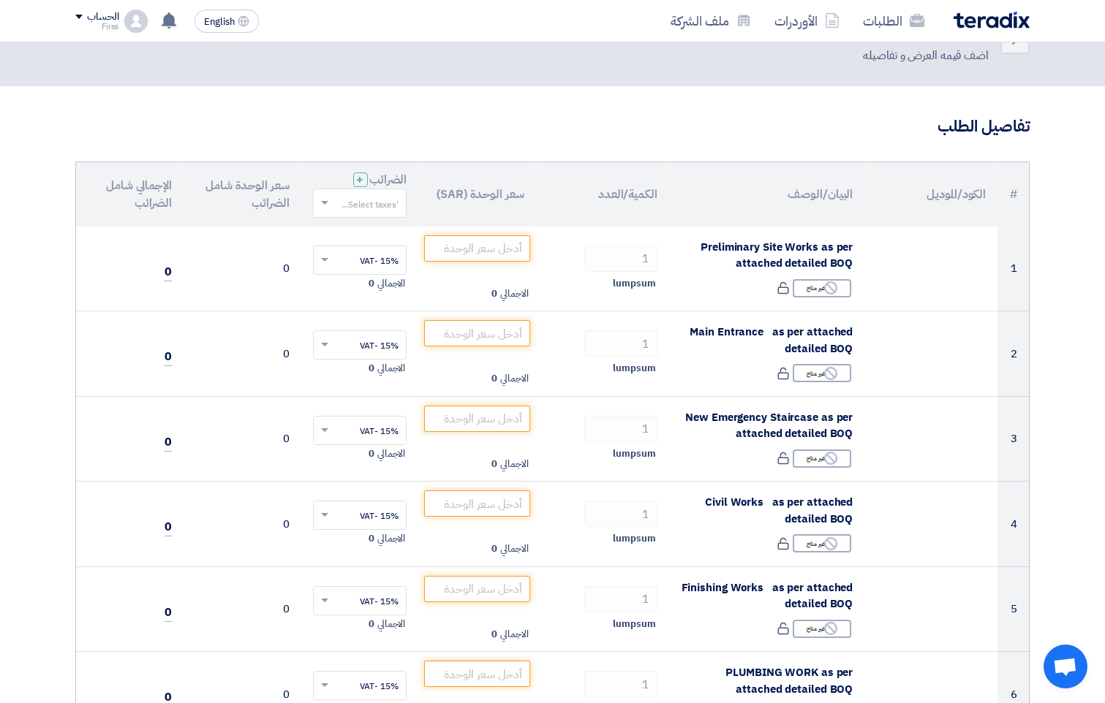
scroll to position [0, 0]
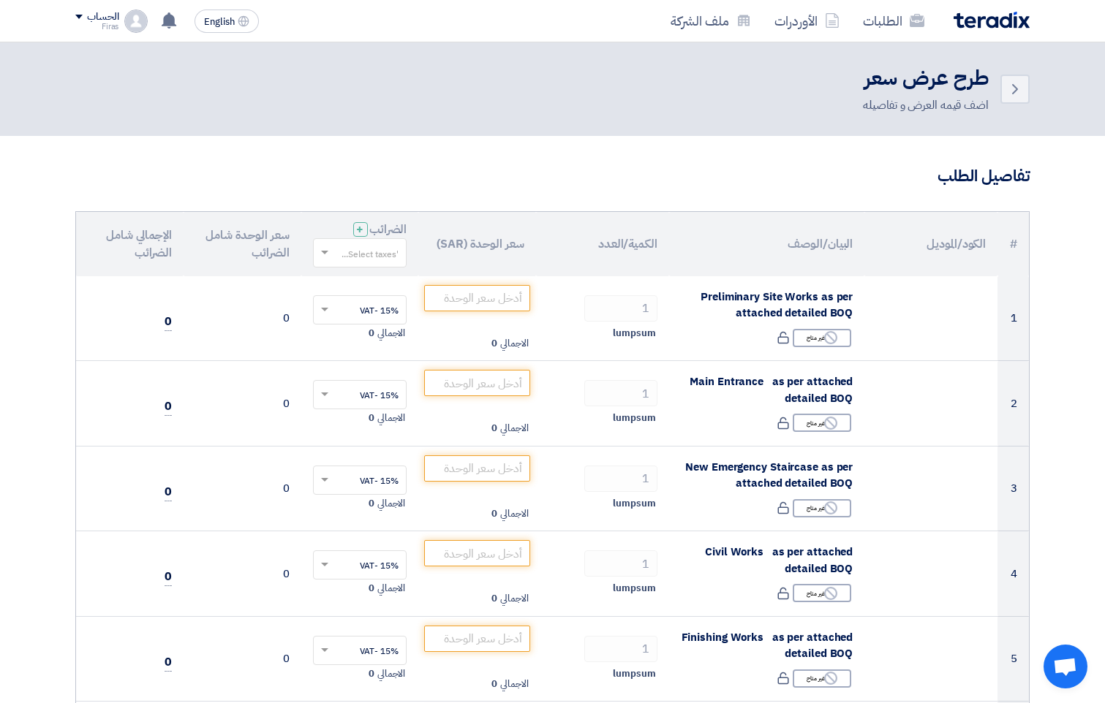
drag, startPoint x: 1111, startPoint y: 434, endPoint x: 1067, endPoint y: 132, distance: 305.2
click at [1067, 132] on header "Back طرح عرض سعر اضف قيمه العرض و تفاصيله" at bounding box center [552, 89] width 1105 height 94
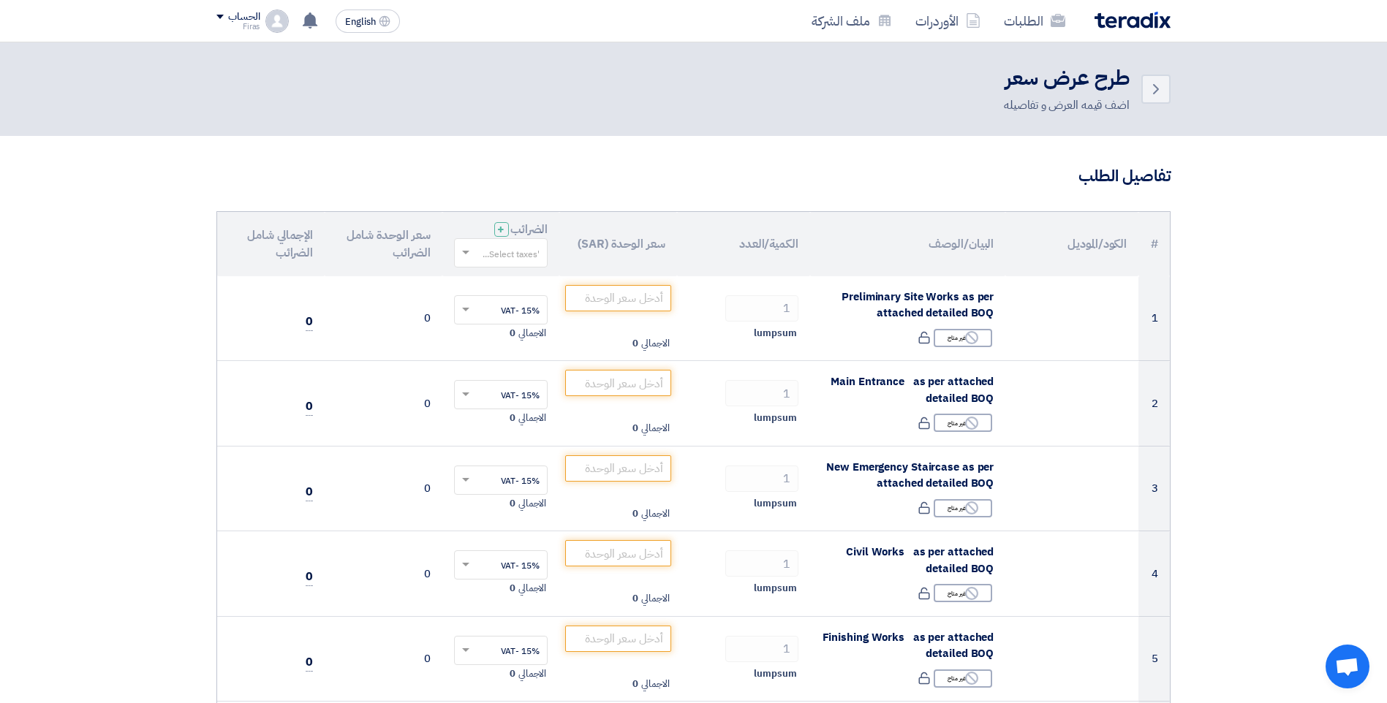
click at [1115, 26] on img at bounding box center [1133, 20] width 76 height 17
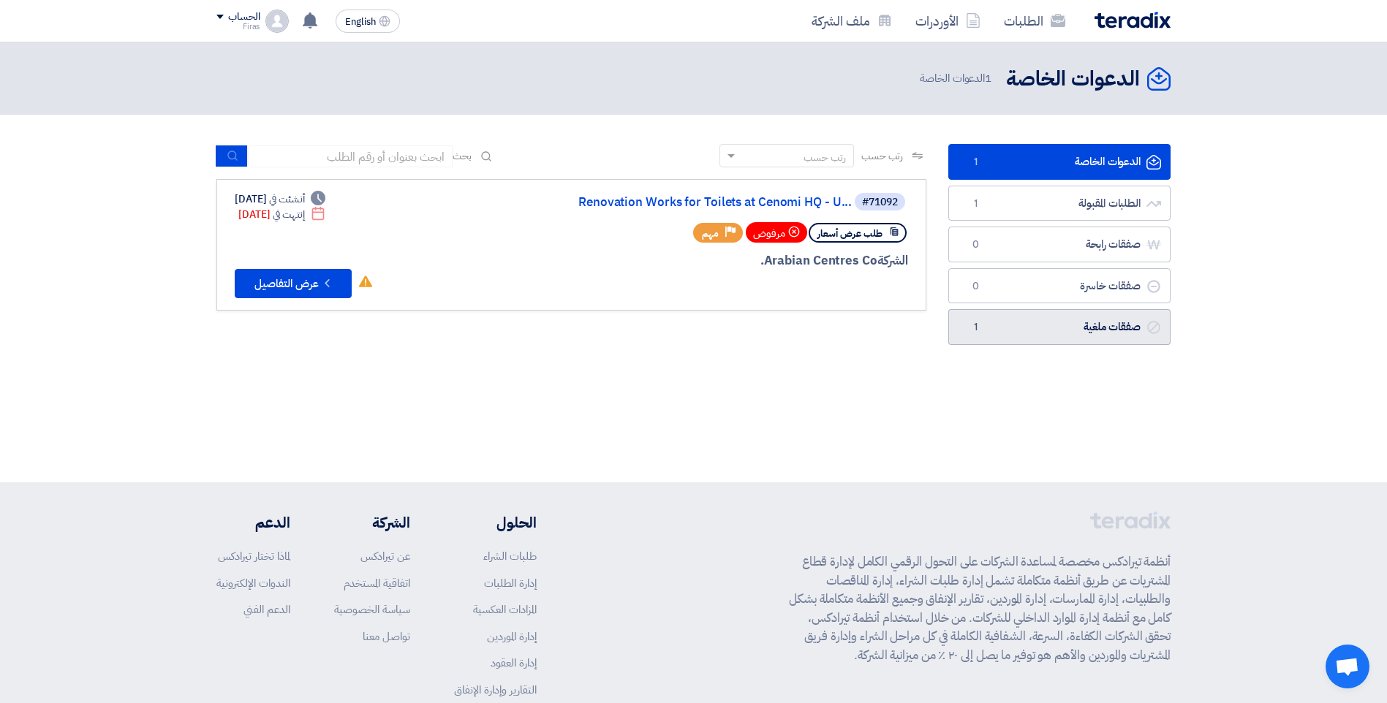
click at [1097, 314] on link "صفقات ملغية صفقات ملغية 1" at bounding box center [1059, 327] width 222 height 36
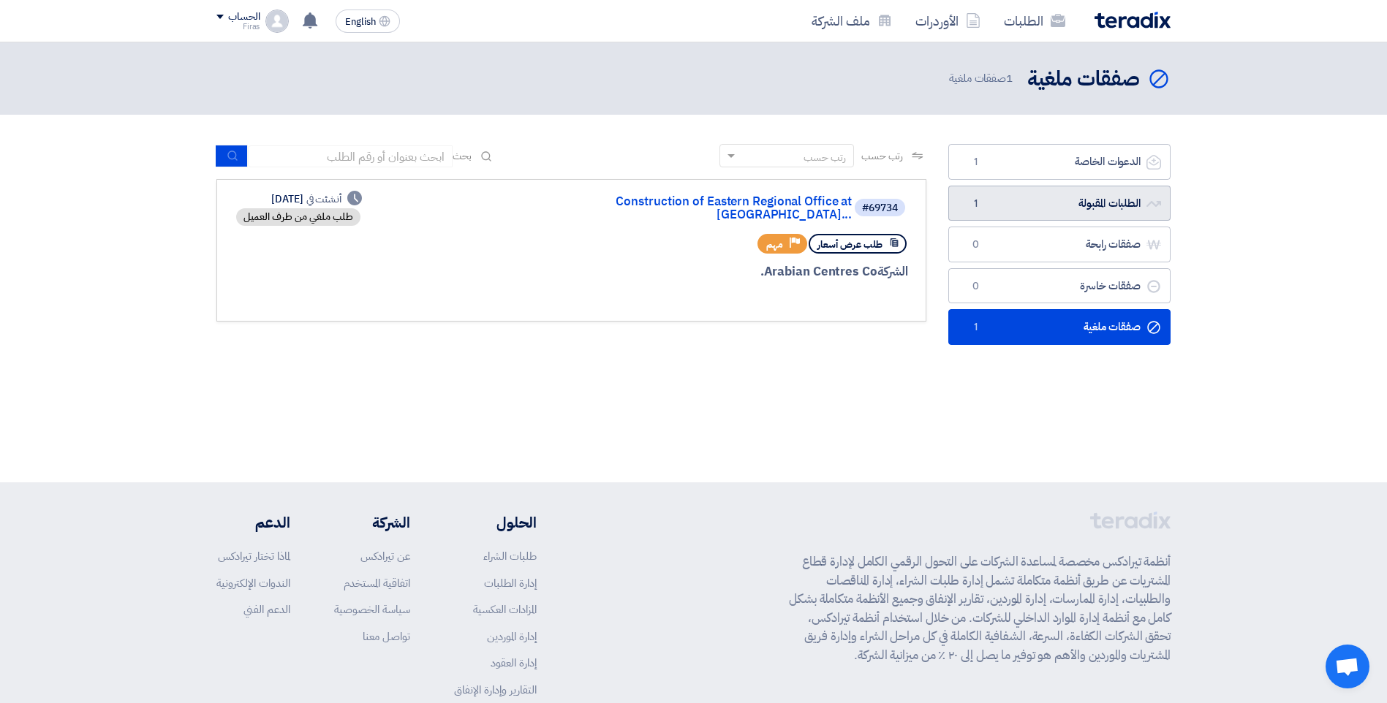
click at [1069, 195] on link "الطلبات المقبولة الطلبات المقبولة 1" at bounding box center [1059, 204] width 222 height 36
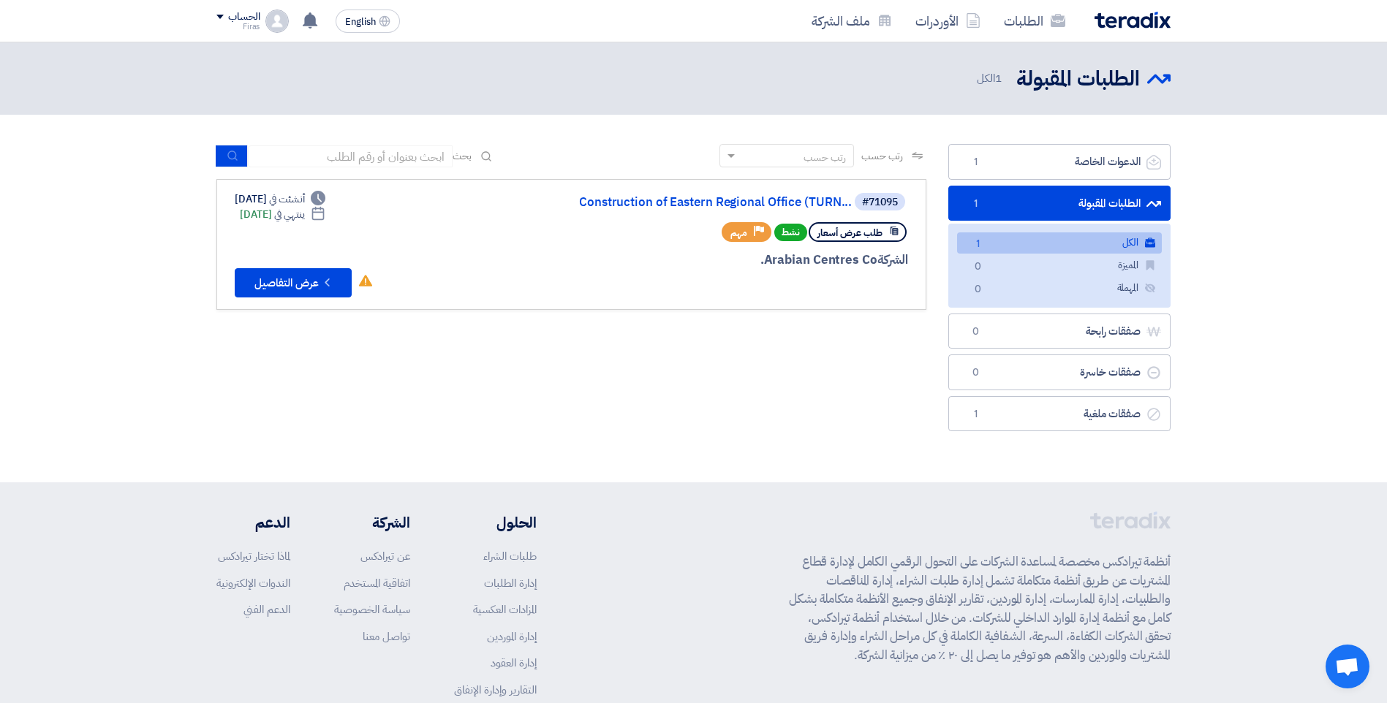
drag, startPoint x: 1066, startPoint y: 191, endPoint x: 1306, endPoint y: 244, distance: 245.6
click at [1115, 244] on section "الدعوات الخاصة الدعوات الخاصة 1 الطلبات المقبولة الطلبات المقبولة 1 الكل الكل 1…" at bounding box center [693, 291] width 1387 height 353
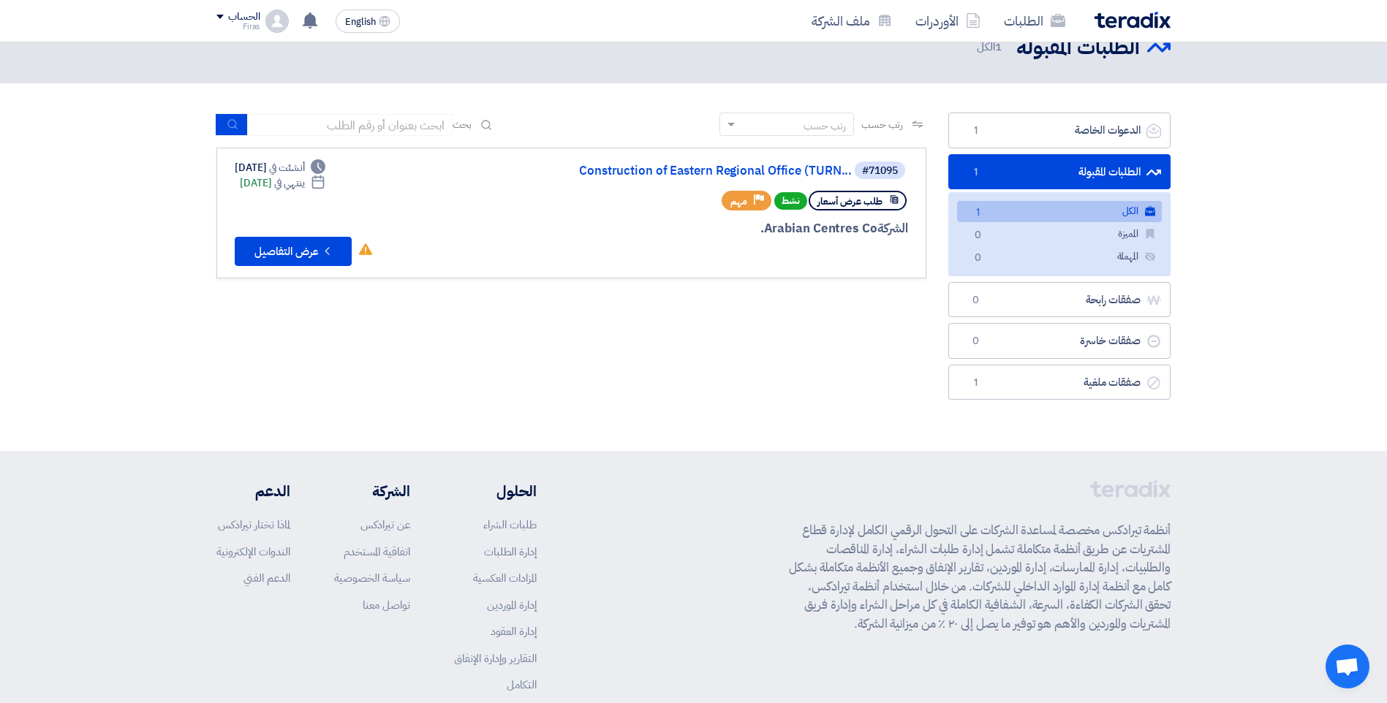
scroll to position [17, 0]
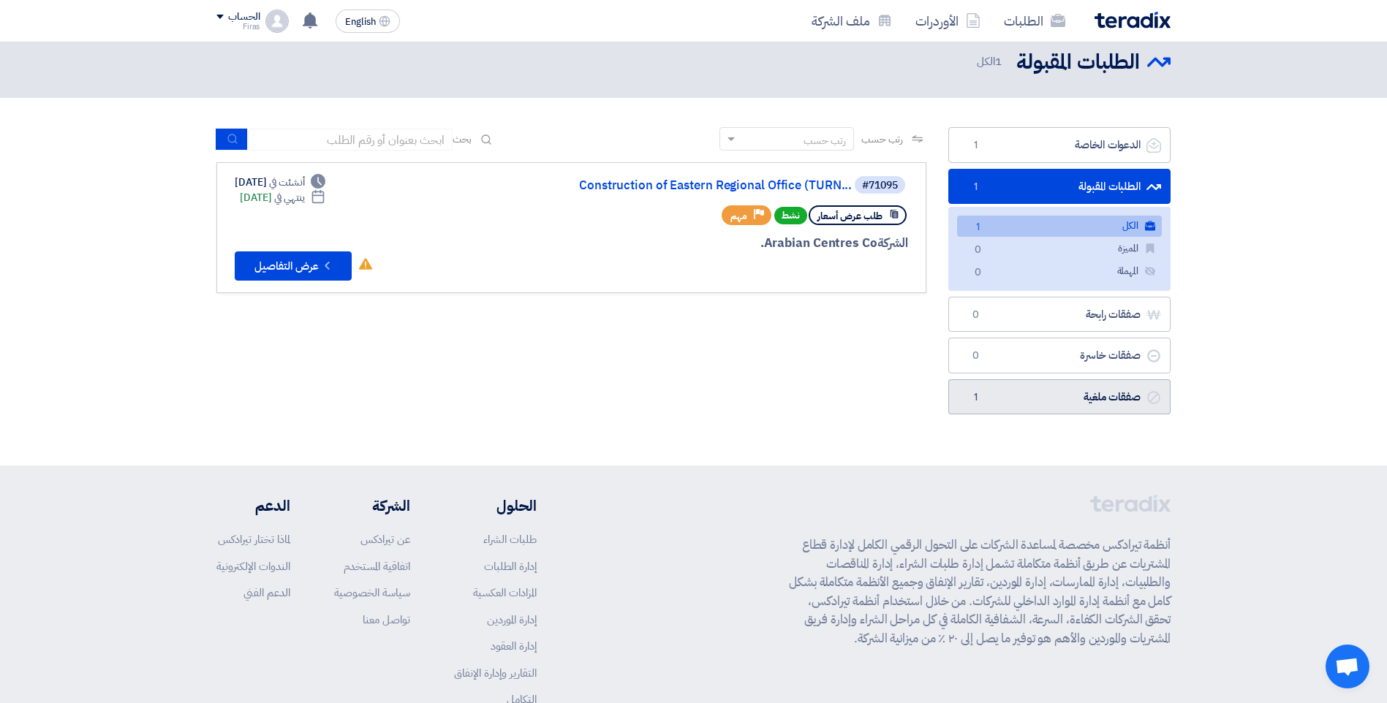
click at [1106, 410] on link "صفقات ملغية صفقات ملغية 1" at bounding box center [1059, 398] width 222 height 36
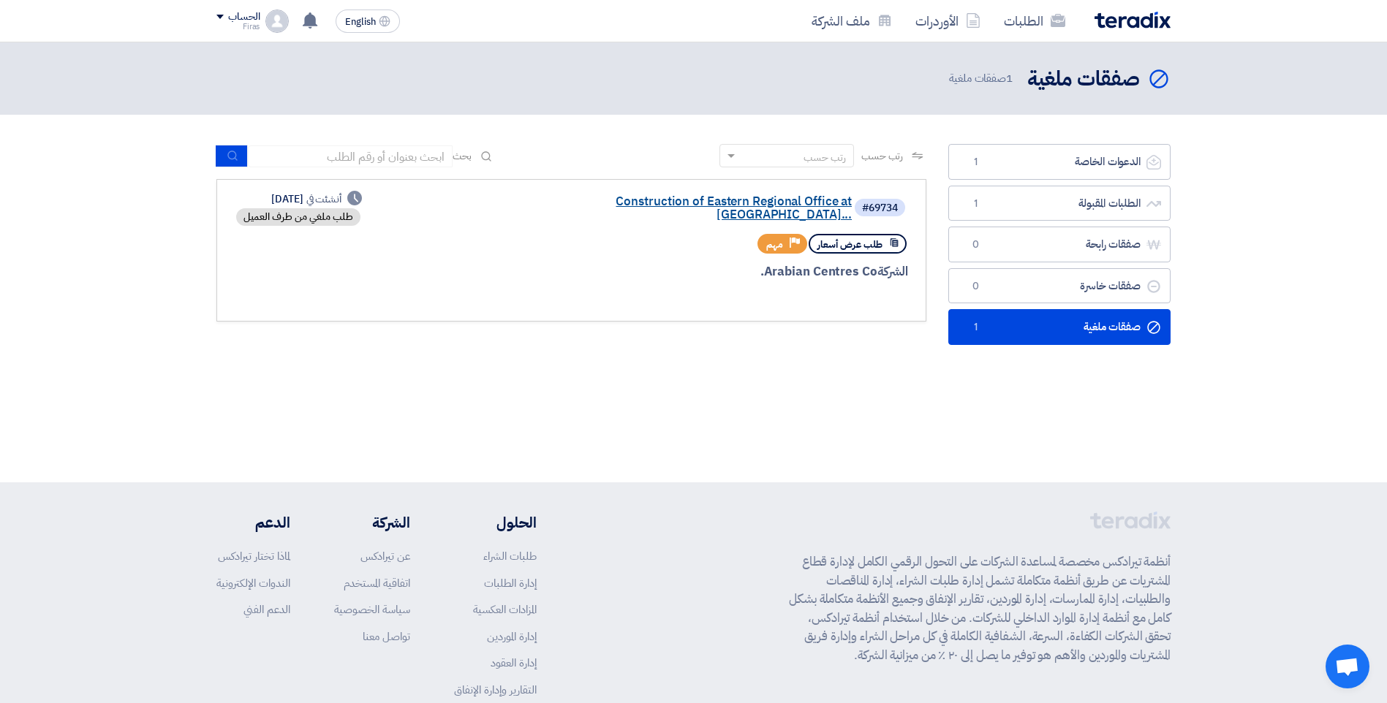
drag, startPoint x: 799, startPoint y: 202, endPoint x: 785, endPoint y: 201, distance: 13.2
click at [785, 201] on link "Construction of Eastern Regional Office at [GEOGRAPHIC_DATA]..." at bounding box center [705, 208] width 293 height 26
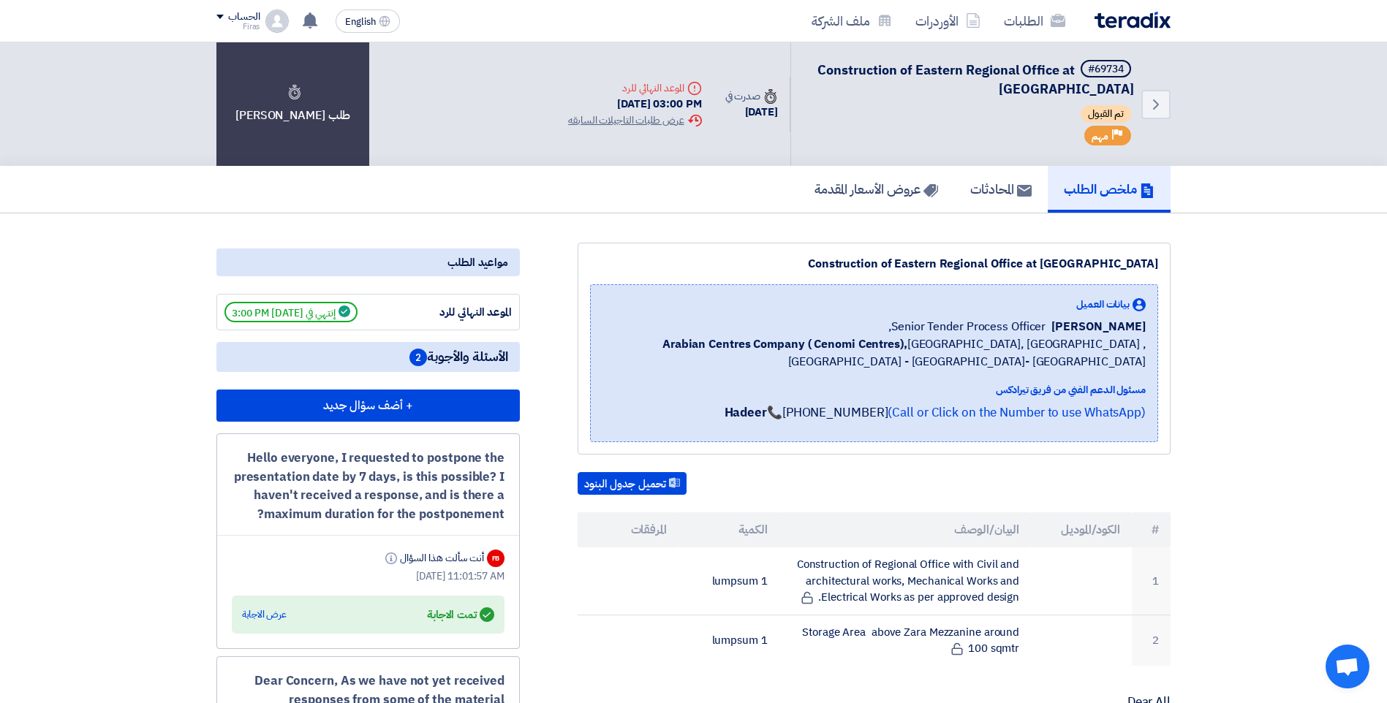
click at [1115, 21] on img at bounding box center [1133, 20] width 76 height 17
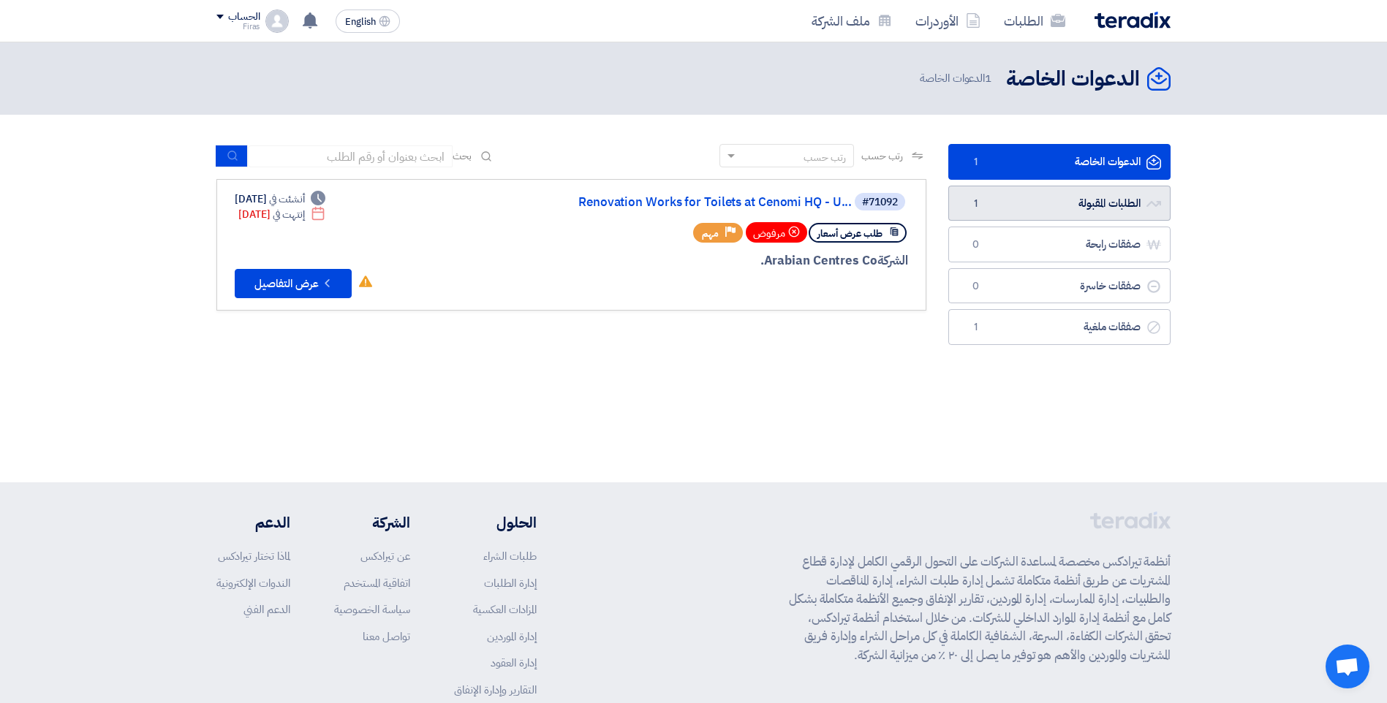
click at [1070, 202] on link "الطلبات المقبولة الطلبات المقبولة 1" at bounding box center [1059, 204] width 222 height 36
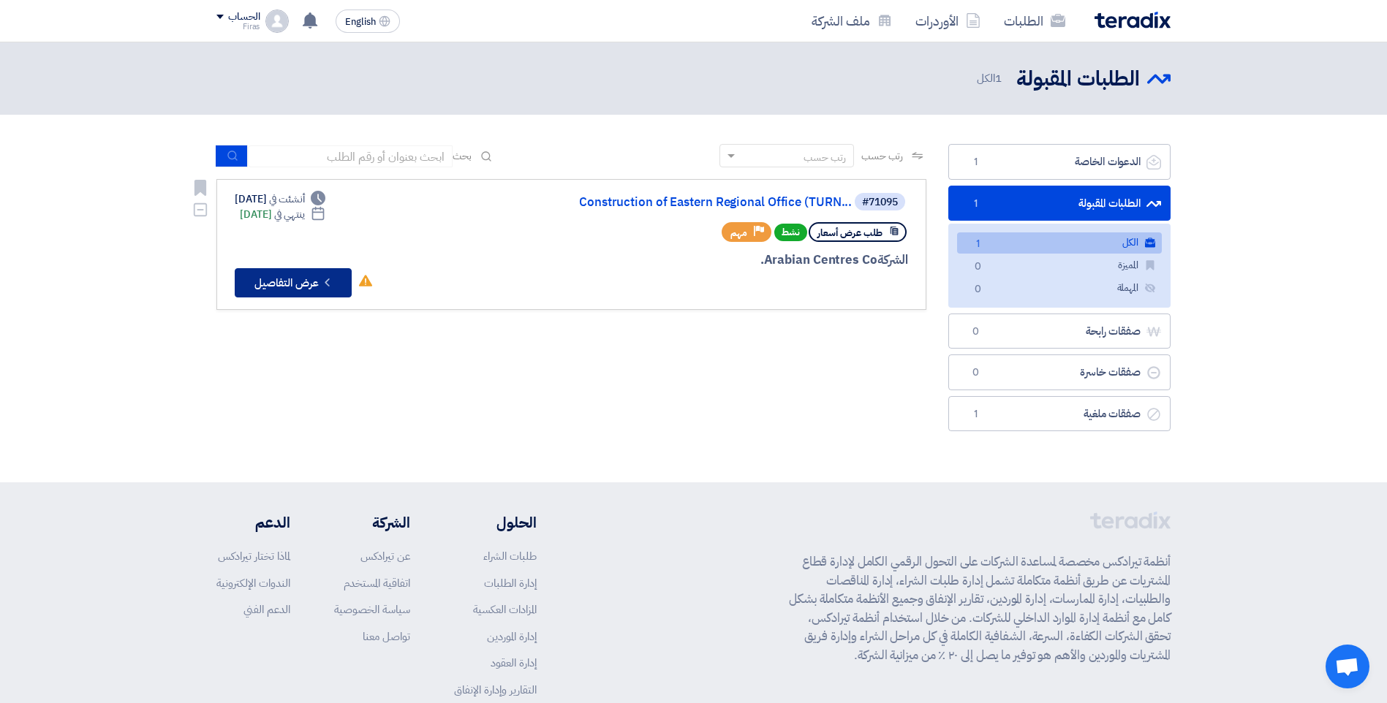
click at [324, 287] on icon "Check details" at bounding box center [327, 283] width 14 height 14
